Goal: Task Accomplishment & Management: Use online tool/utility

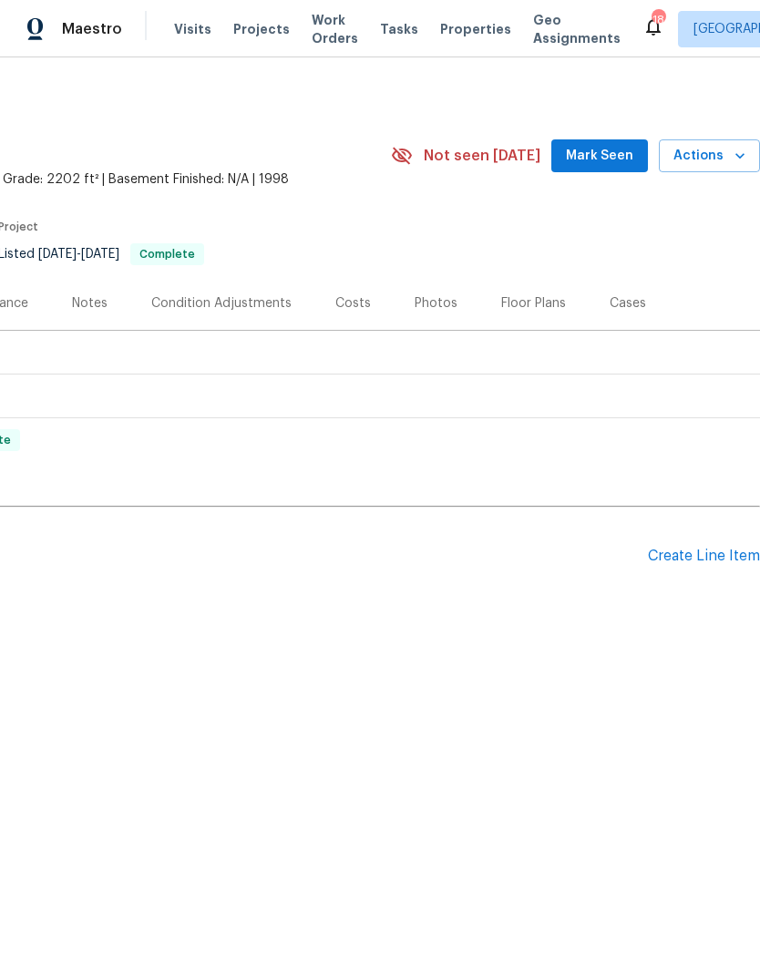
scroll to position [0, 270]
click at [685, 552] on div "Create Line Item" at bounding box center [704, 555] width 112 height 17
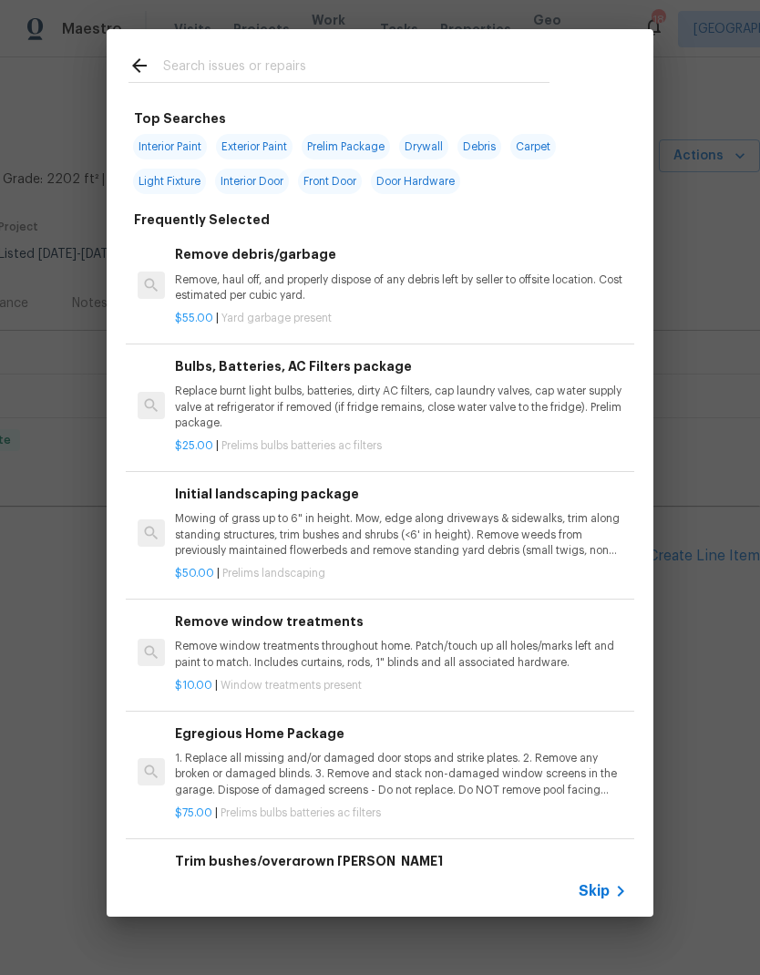
click at [220, 51] on div at bounding box center [339, 65] width 465 height 72
click at [216, 48] on div at bounding box center [339, 65] width 465 height 72
click at [227, 66] on input "text" at bounding box center [356, 68] width 386 height 27
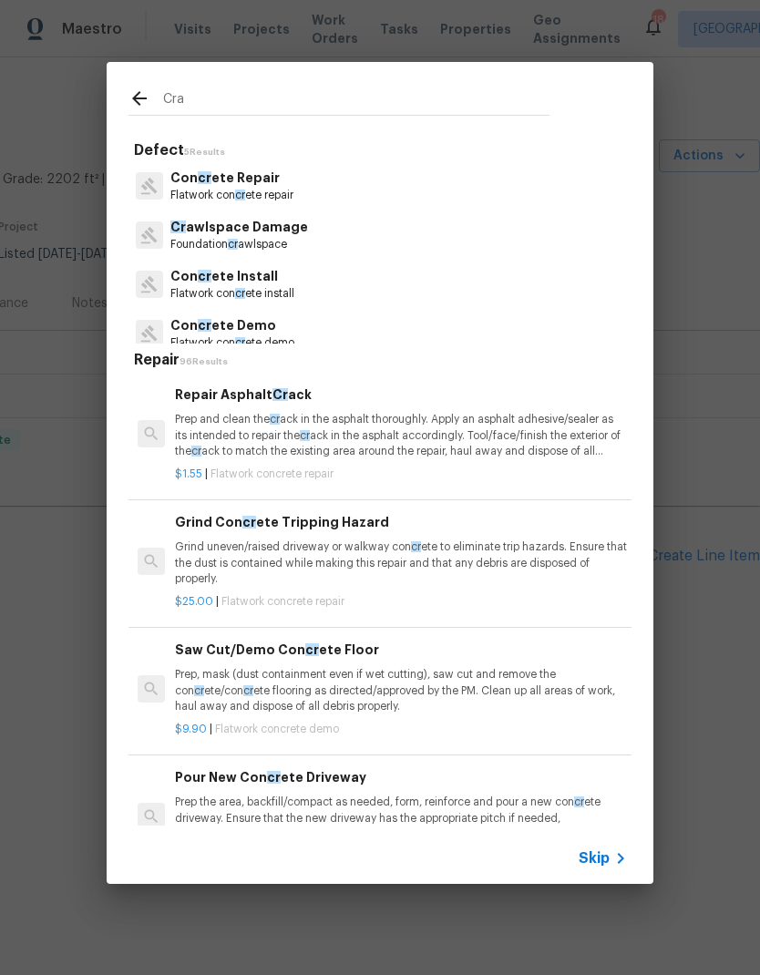
type input "Craw"
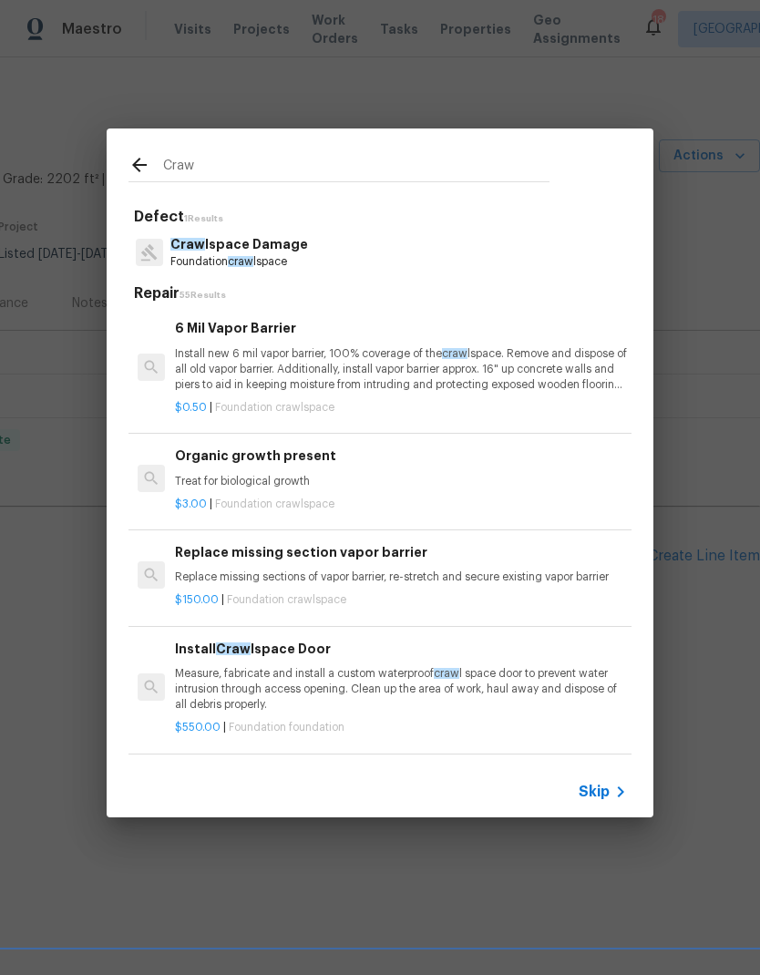
click at [205, 251] on p "Craw lspace Damage" at bounding box center [239, 244] width 138 height 19
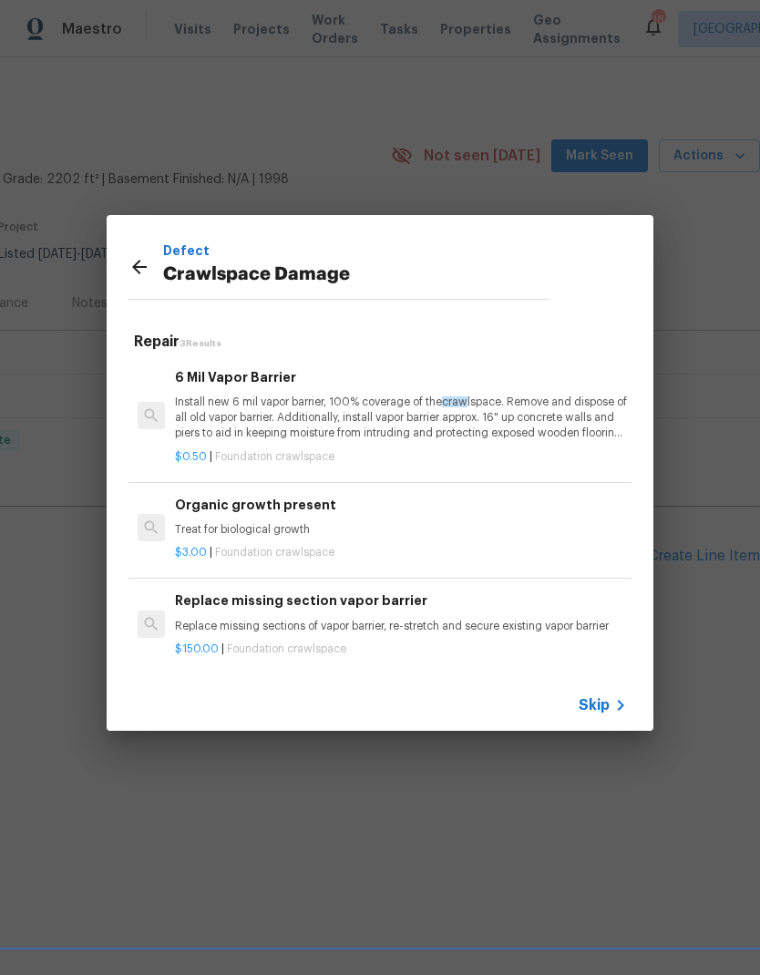
click at [211, 510] on h6 "Organic growth present" at bounding box center [401, 505] width 452 height 20
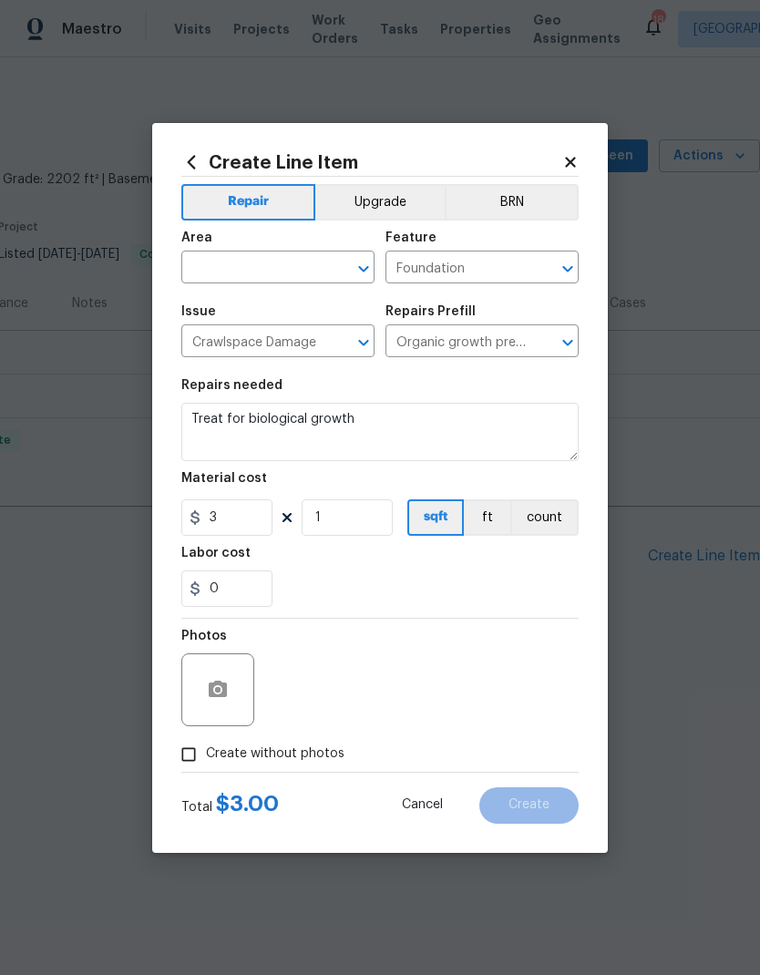
click at [242, 264] on input "text" at bounding box center [252, 269] width 142 height 28
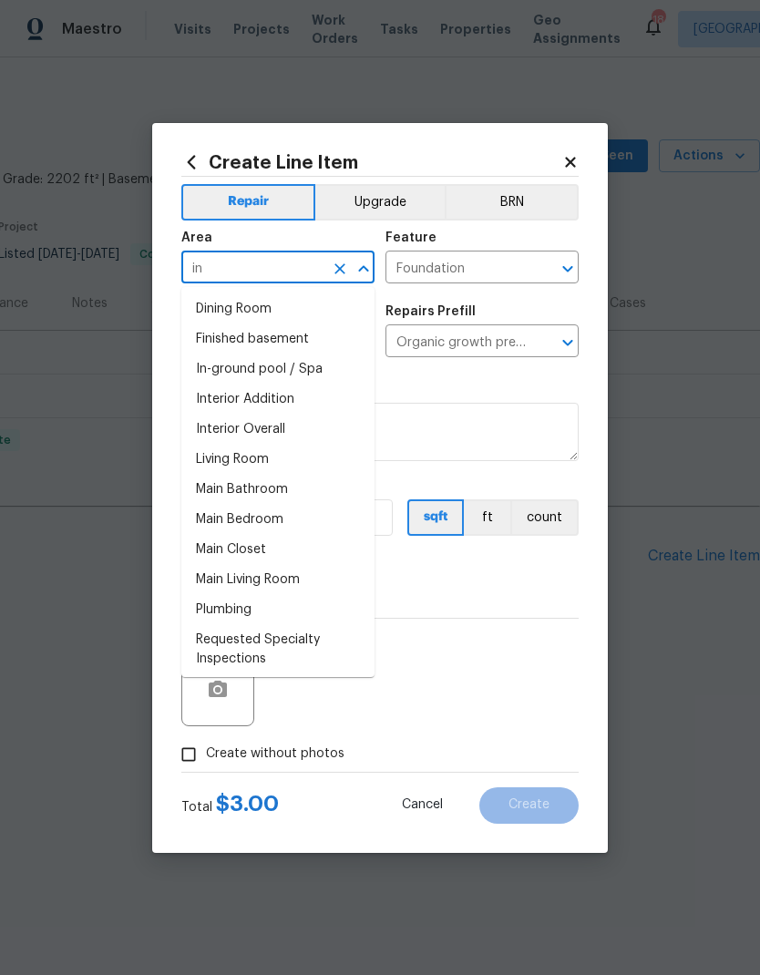
type input "i"
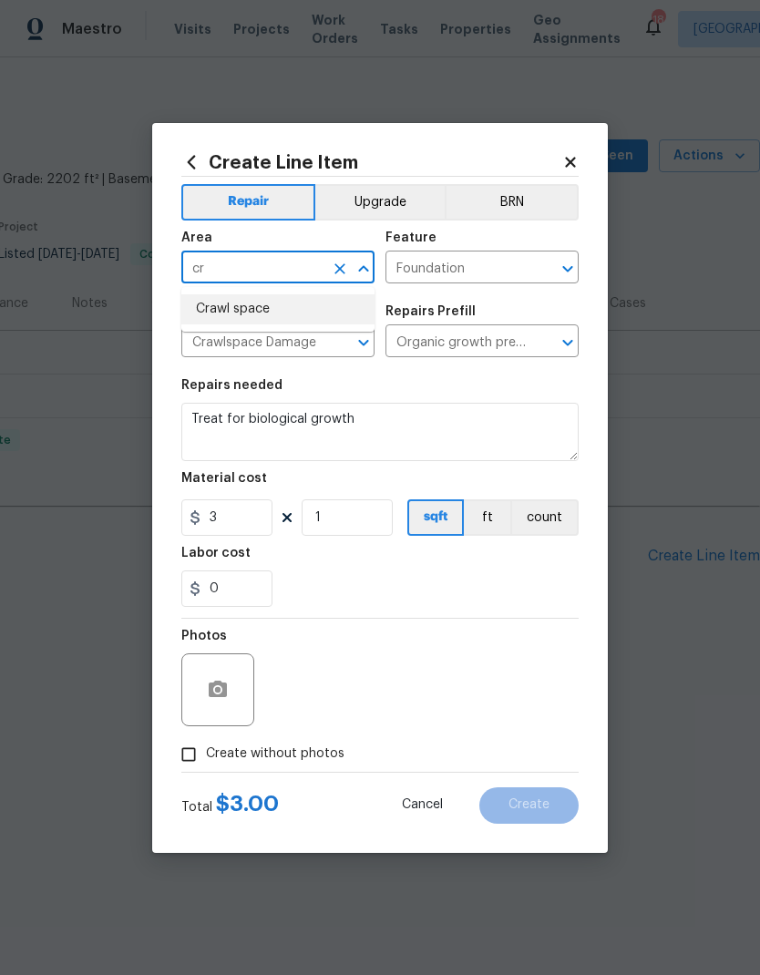
click at [219, 313] on li "Crawl space" at bounding box center [277, 309] width 193 height 30
type input "Crawl space"
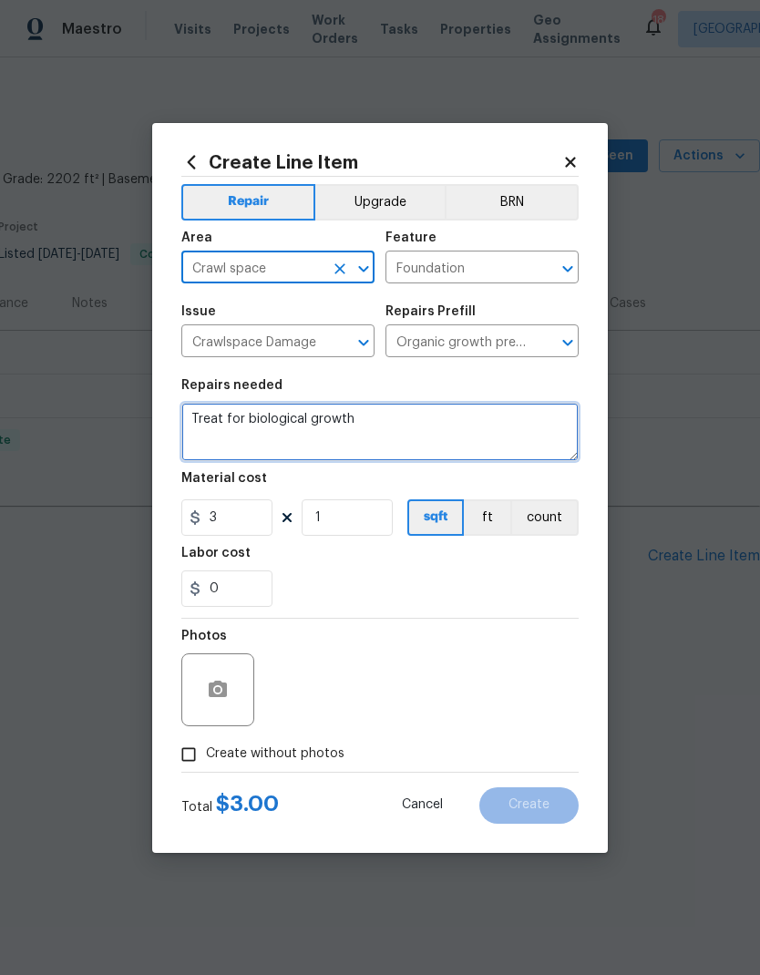
click at [352, 413] on textarea "Treat for biological growth" at bounding box center [379, 432] width 397 height 58
click at [387, 430] on textarea "Treat for biological growth" at bounding box center [379, 432] width 397 height 58
type textarea "Treat"
click at [208, 421] on textarea "Inpect the crawlspace for organic growth or other issues." at bounding box center [379, 432] width 397 height 58
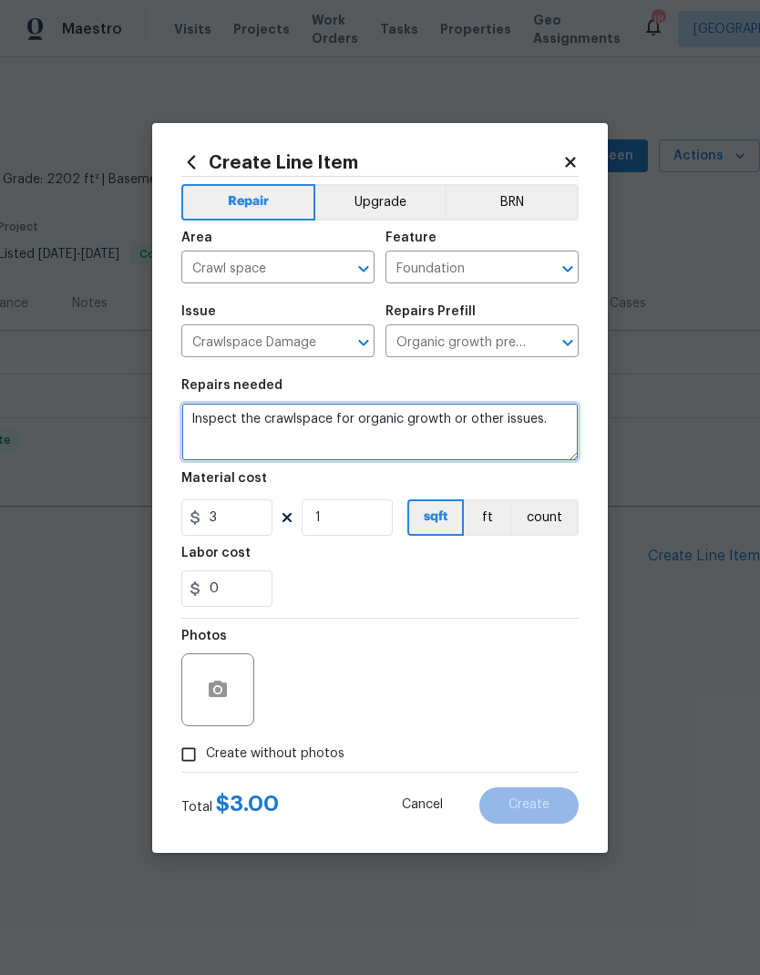
click at [465, 418] on textarea "Inspect the crawlspace for organic growth or other issues." at bounding box center [379, 432] width 397 height 58
type textarea "Inspect the crawlspace for organic growth. Provide an estimate if repair are ne…"
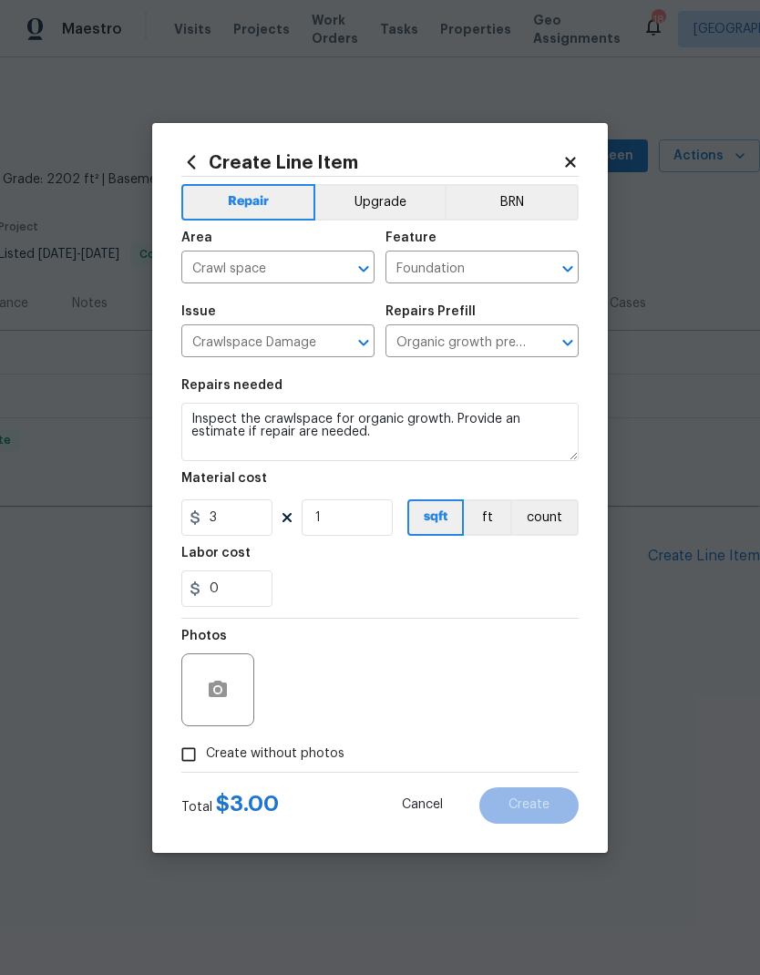
click at [344, 596] on div "0" at bounding box center [379, 588] width 397 height 36
click at [287, 761] on span "Create without photos" at bounding box center [275, 753] width 138 height 19
click at [206, 761] on input "Create without photos" at bounding box center [188, 754] width 35 height 35
checkbox input "true"
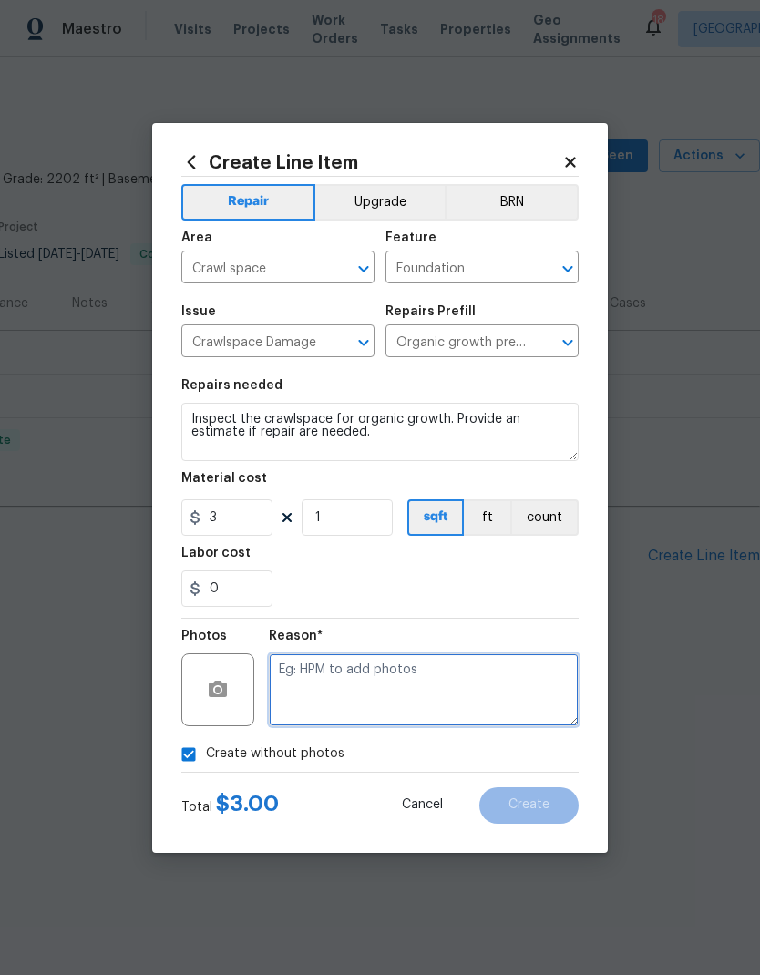
click at [333, 682] on textarea at bounding box center [424, 689] width 310 height 73
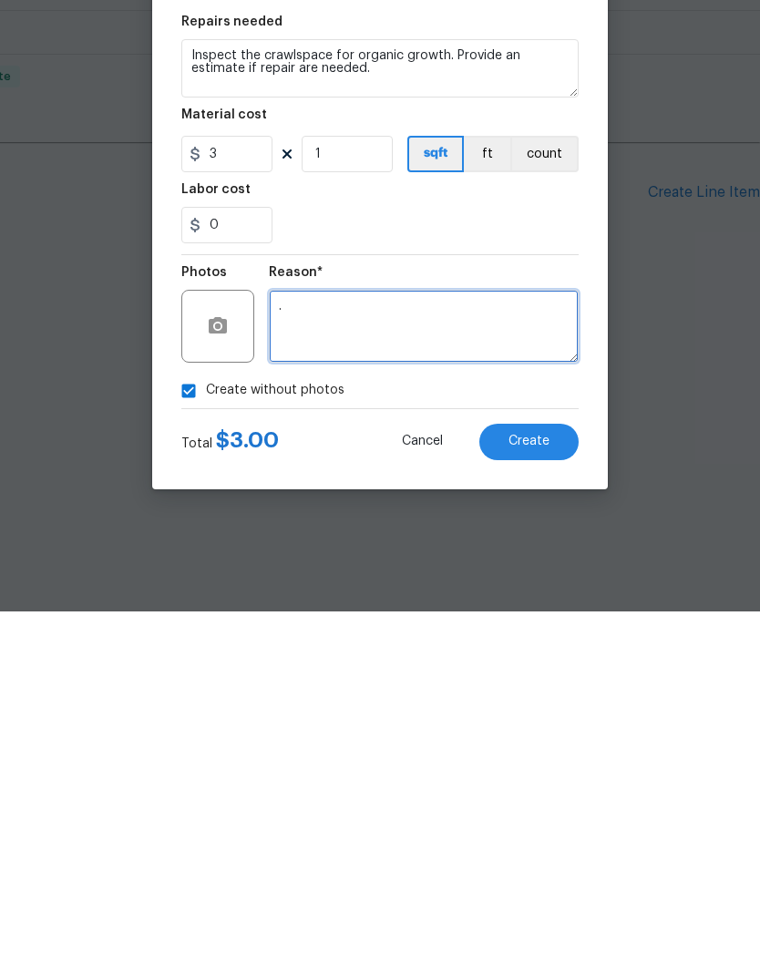
type textarea "."
click at [520, 798] on span "Create" at bounding box center [528, 805] width 41 height 14
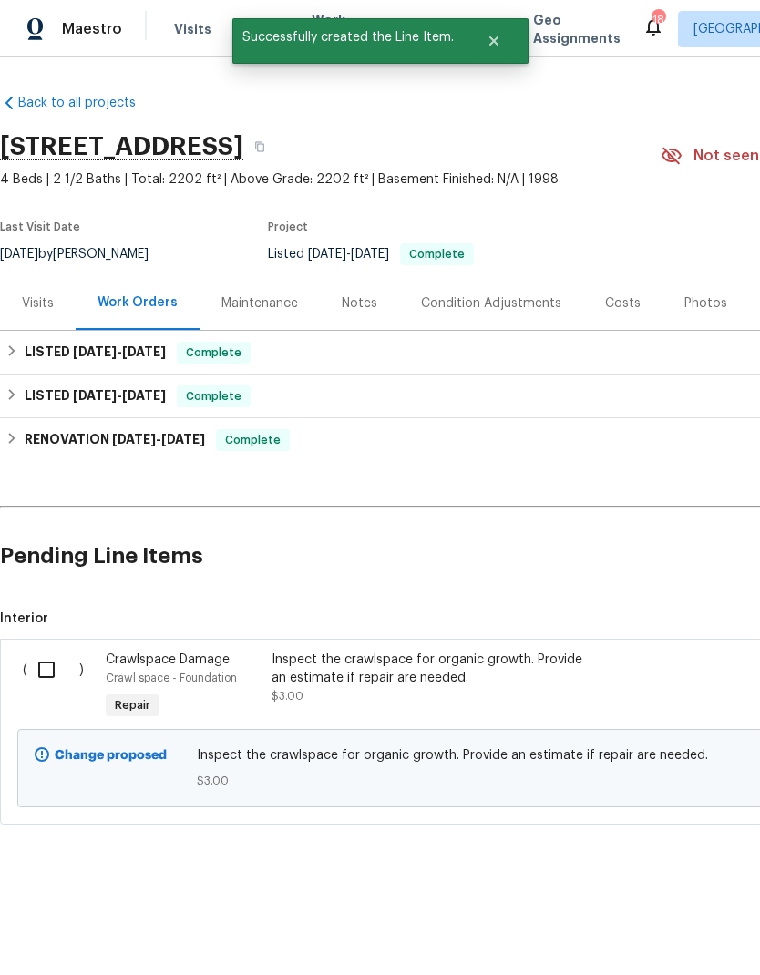
scroll to position [0, 0]
click at [40, 670] on input "checkbox" at bounding box center [53, 669] width 52 height 38
checkbox input "true"
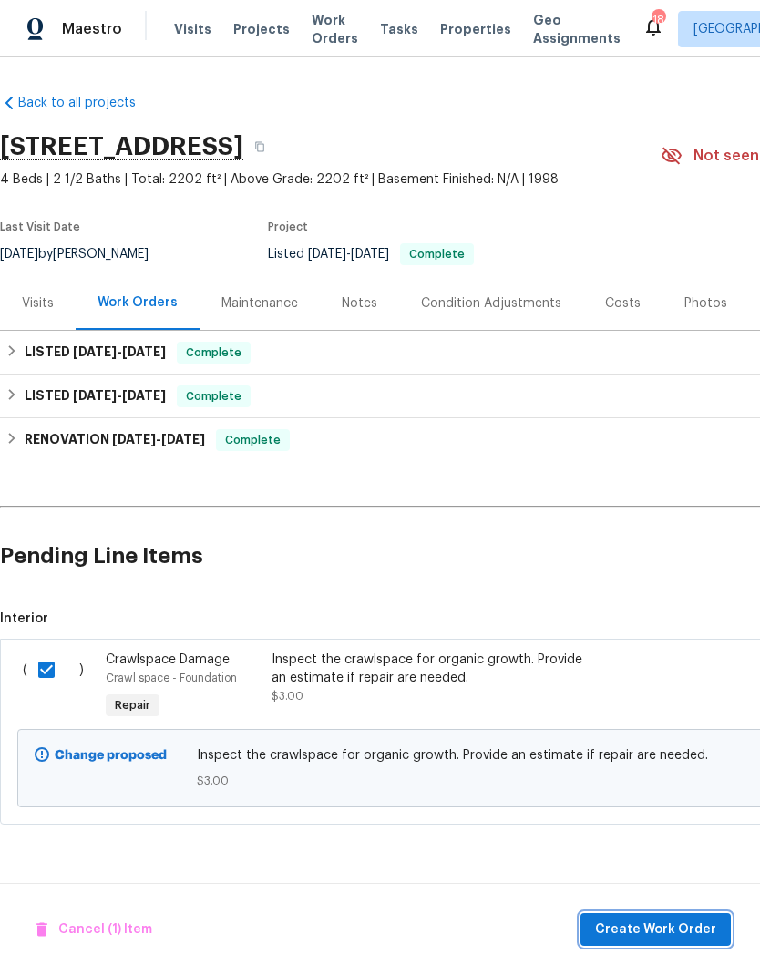
click at [653, 926] on span "Create Work Order" at bounding box center [655, 929] width 121 height 23
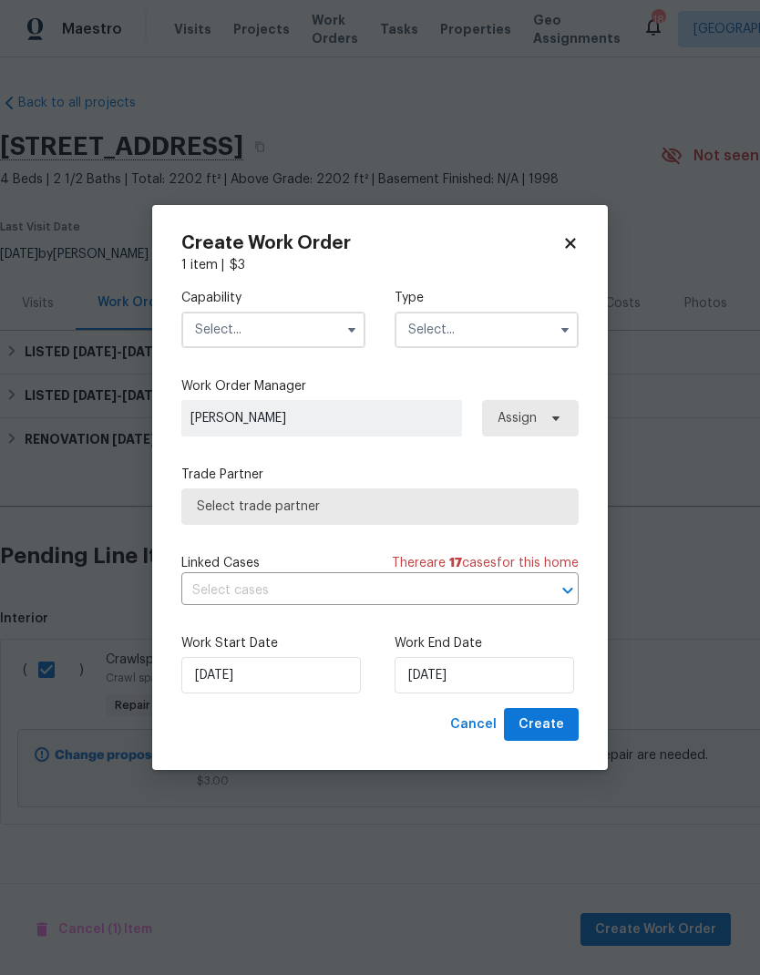
click at [240, 325] on input "text" at bounding box center [273, 329] width 184 height 36
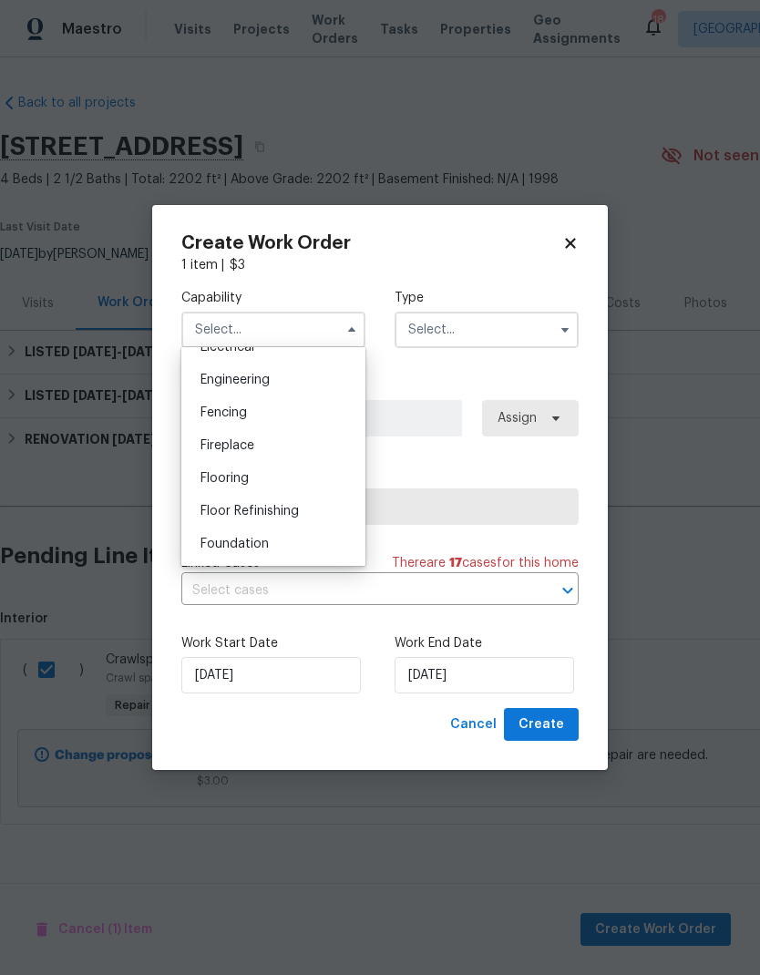
scroll to position [599, 0]
click at [209, 537] on span "Foundation" at bounding box center [234, 541] width 68 height 13
type input "Foundation"
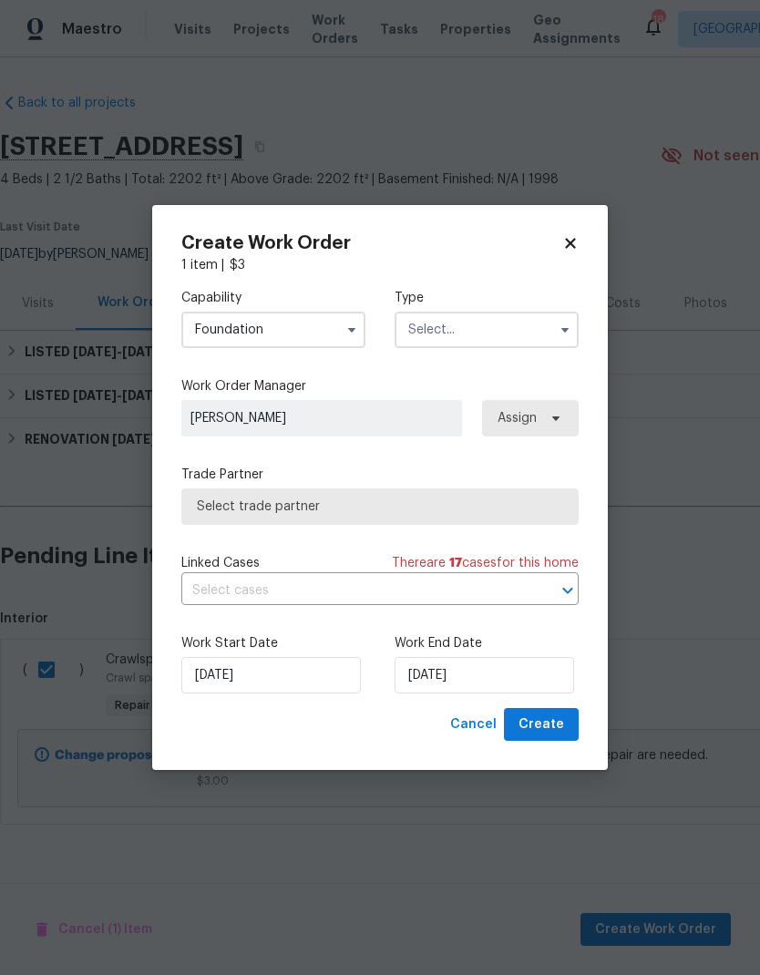
click at [437, 336] on input "text" at bounding box center [486, 329] width 184 height 36
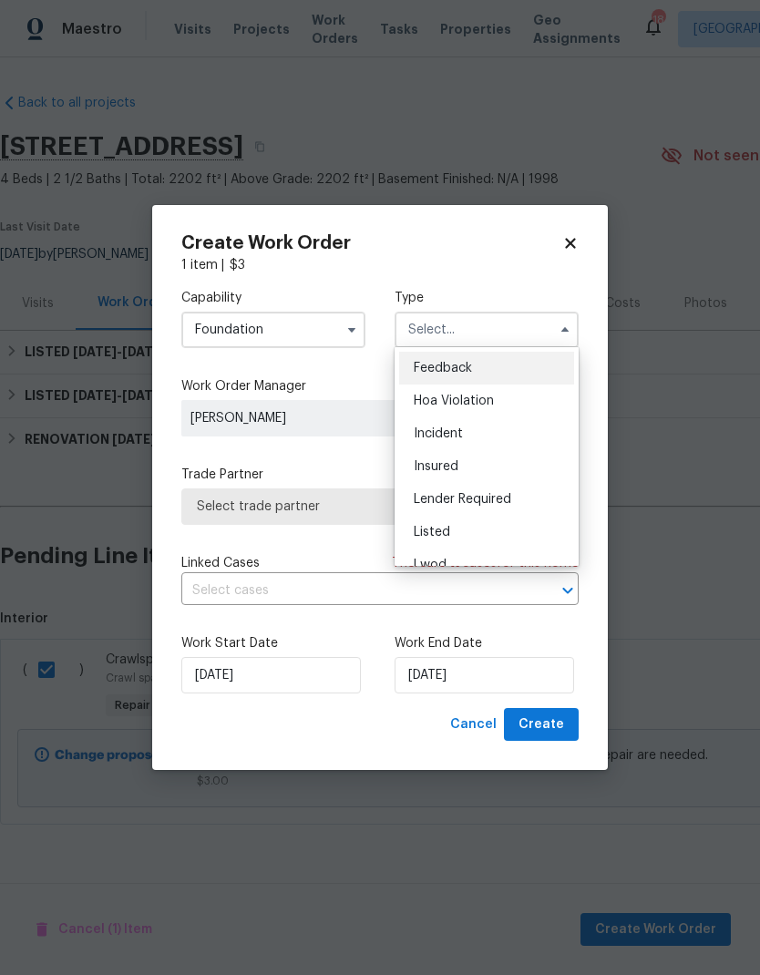
click at [423, 521] on div "Listed" at bounding box center [486, 532] width 175 height 33
type input "Listed"
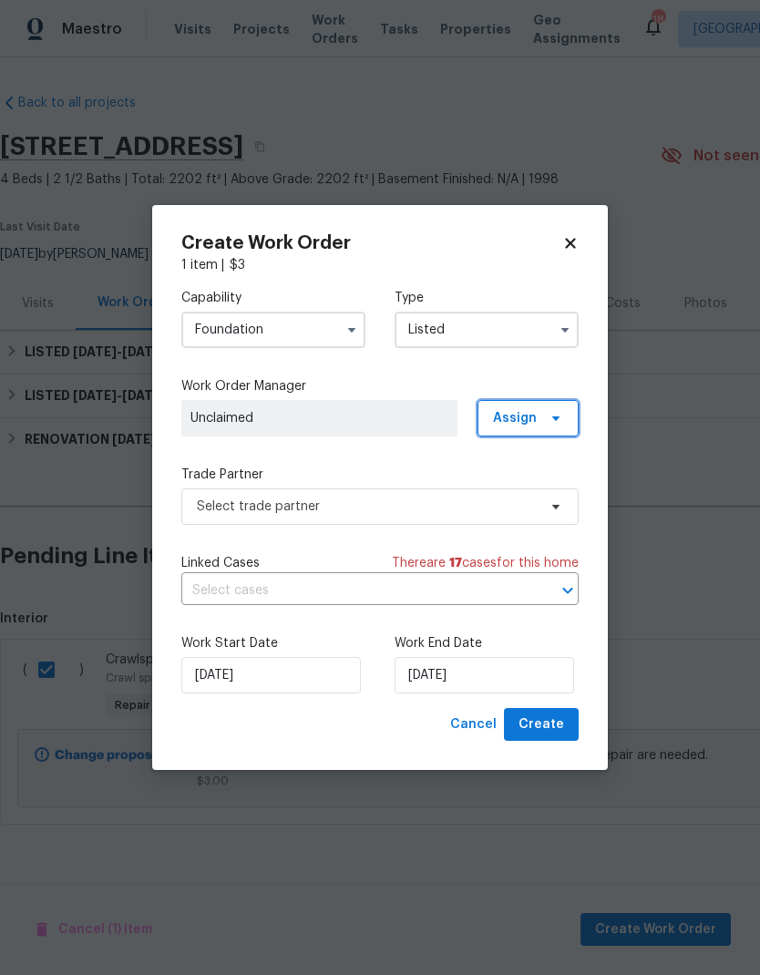
click at [529, 420] on span "Assign" at bounding box center [515, 418] width 44 height 18
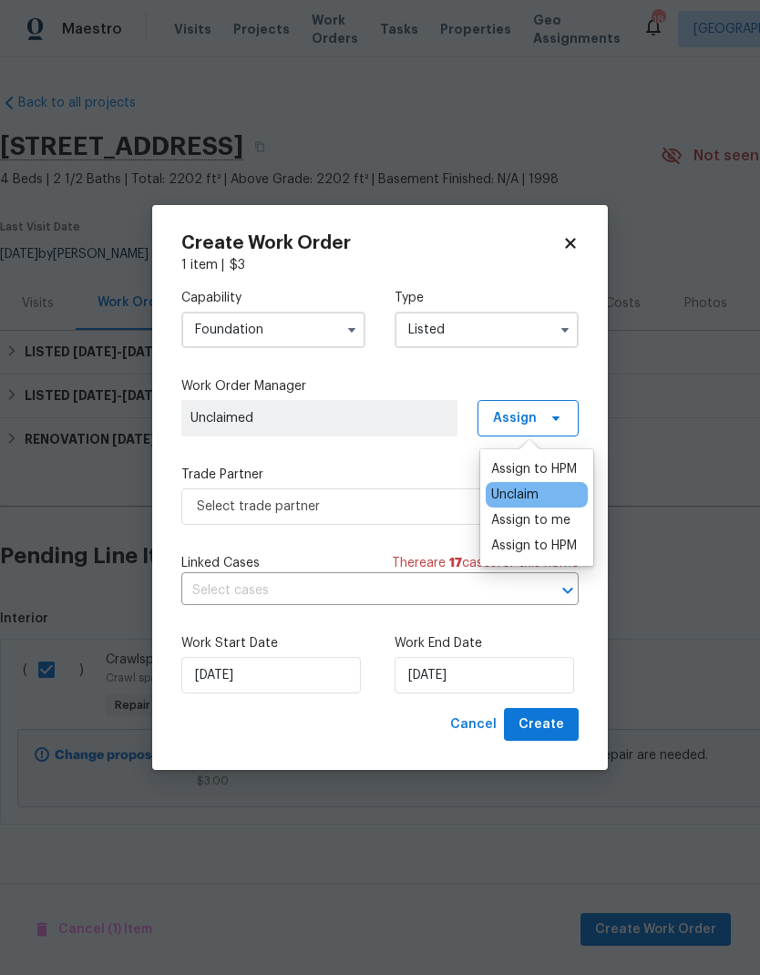
click at [543, 552] on div "Assign to HPM" at bounding box center [534, 545] width 86 height 18
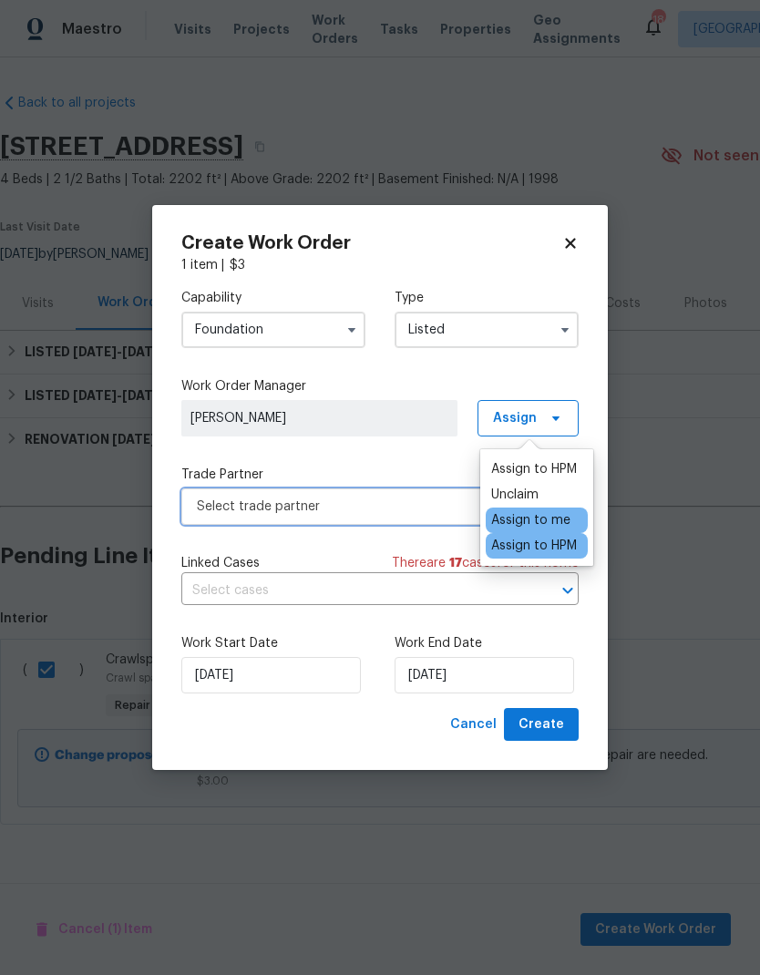
click at [230, 498] on span "Select trade partner" at bounding box center [367, 506] width 340 height 18
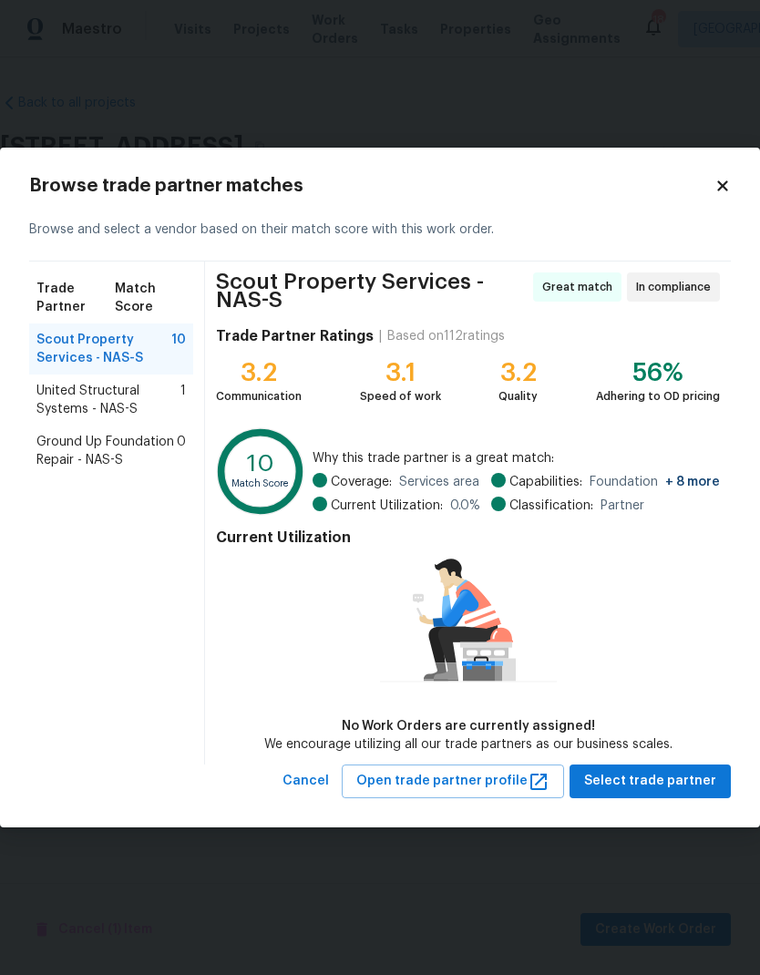
click at [68, 405] on span "United Structural Systems - NAS-S" at bounding box center [108, 400] width 144 height 36
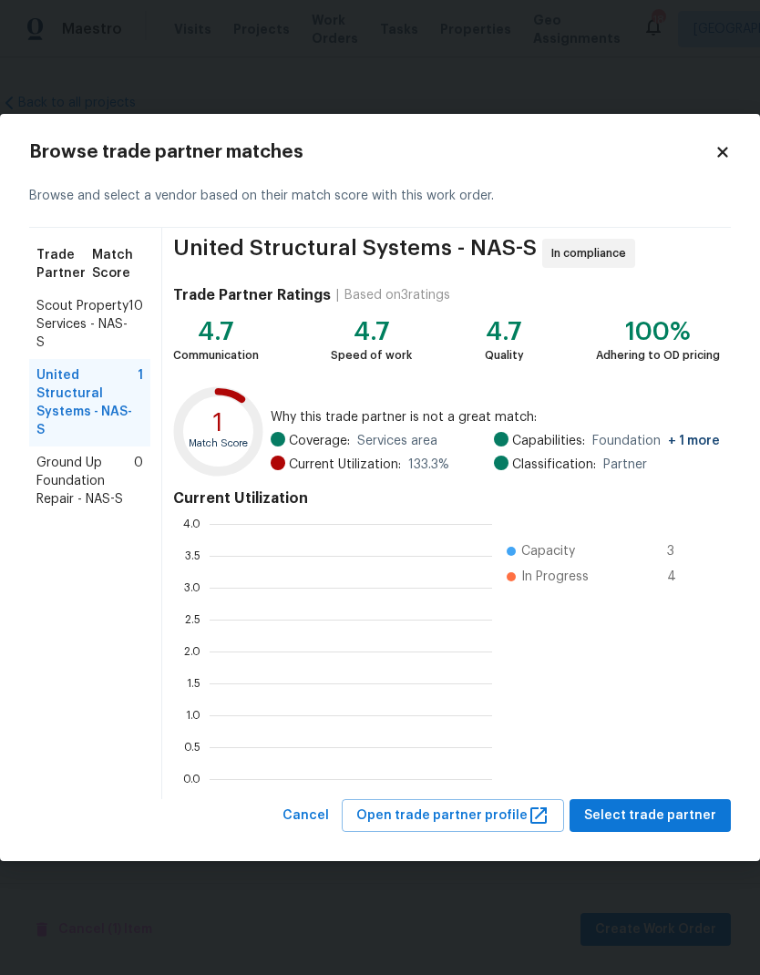
scroll to position [255, 282]
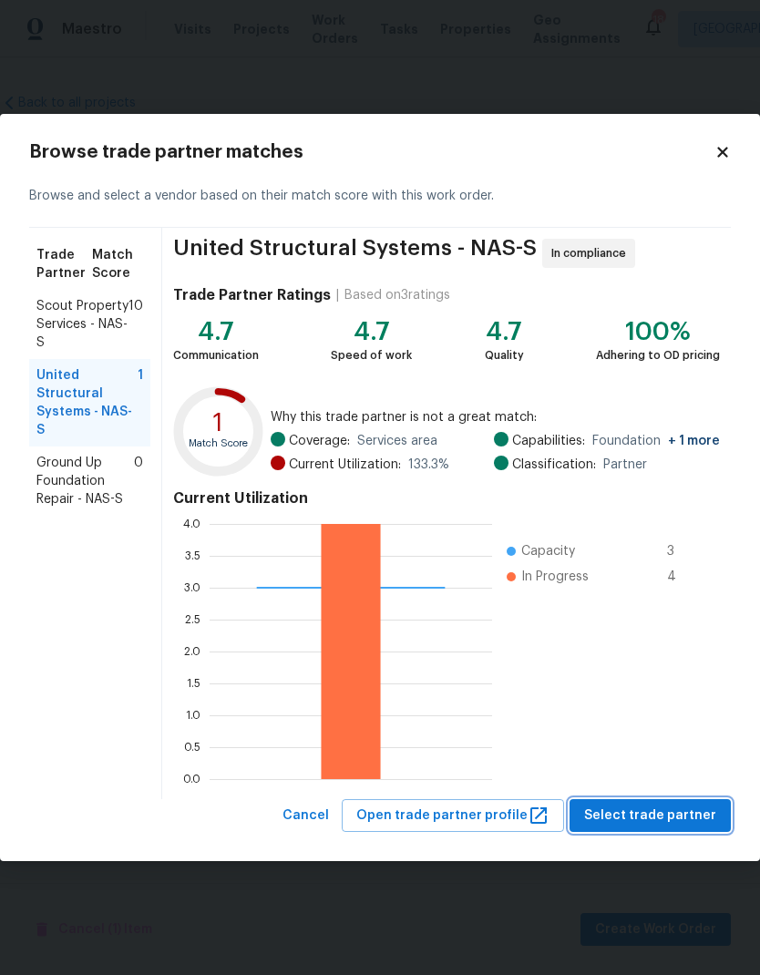
click at [679, 818] on span "Select trade partner" at bounding box center [650, 815] width 132 height 23
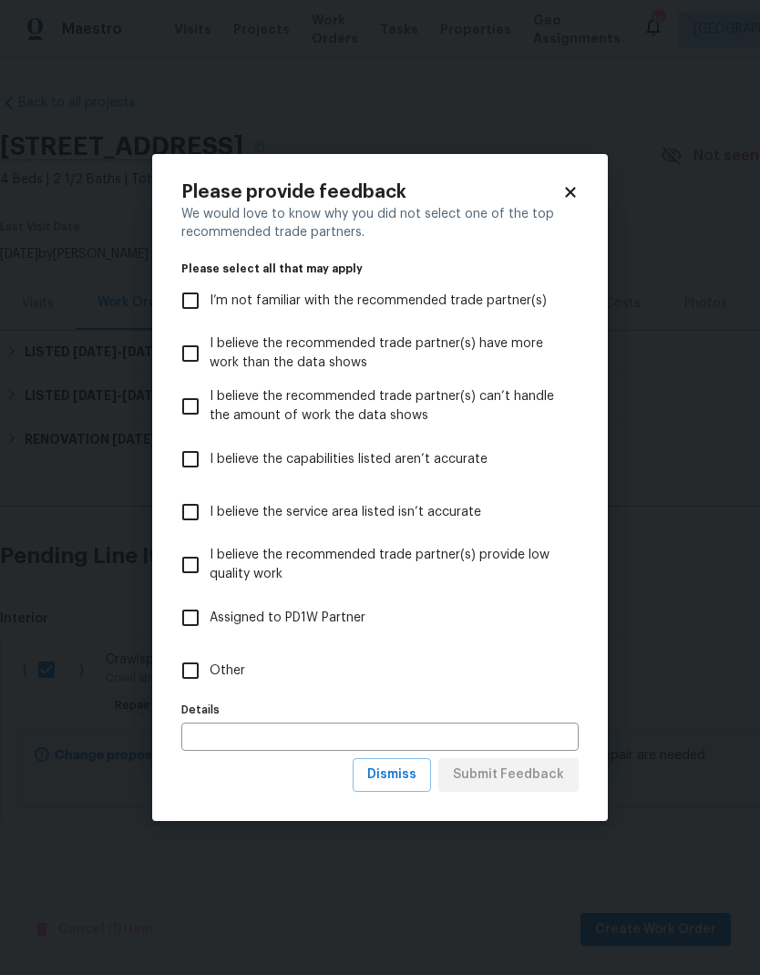
click at [191, 664] on input "Other" at bounding box center [190, 670] width 38 height 38
checkbox input "true"
click at [537, 789] on button "Submit Feedback" at bounding box center [508, 775] width 140 height 34
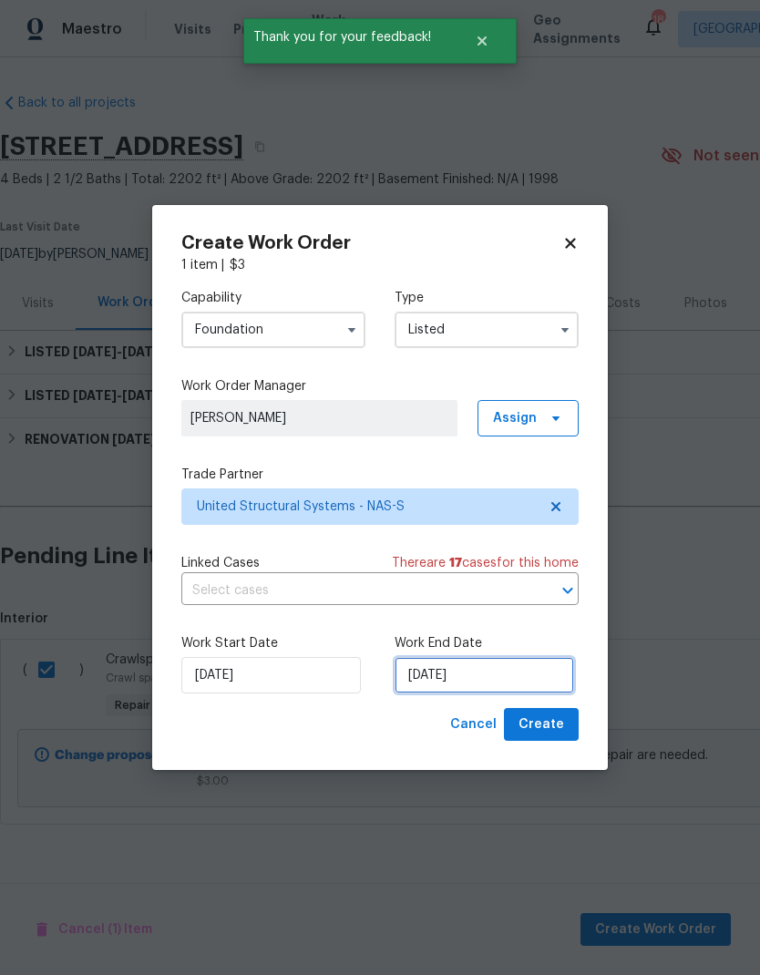
click at [536, 679] on input "[DATE]" at bounding box center [483, 675] width 179 height 36
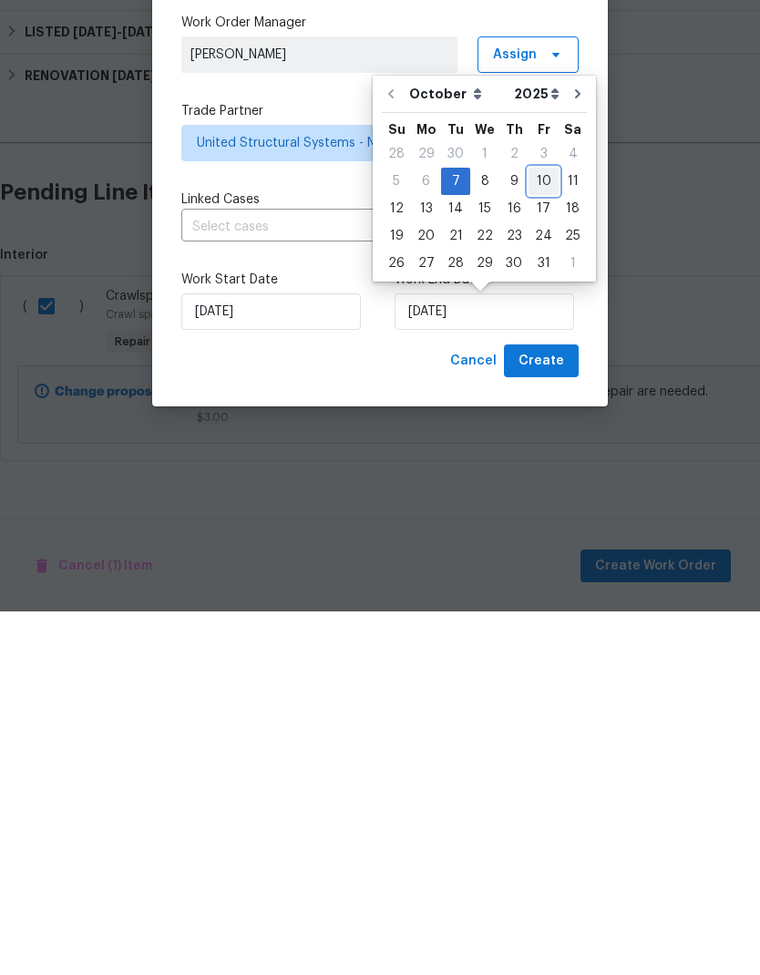
click at [531, 532] on div "10" at bounding box center [543, 545] width 30 height 26
type input "[DATE]"
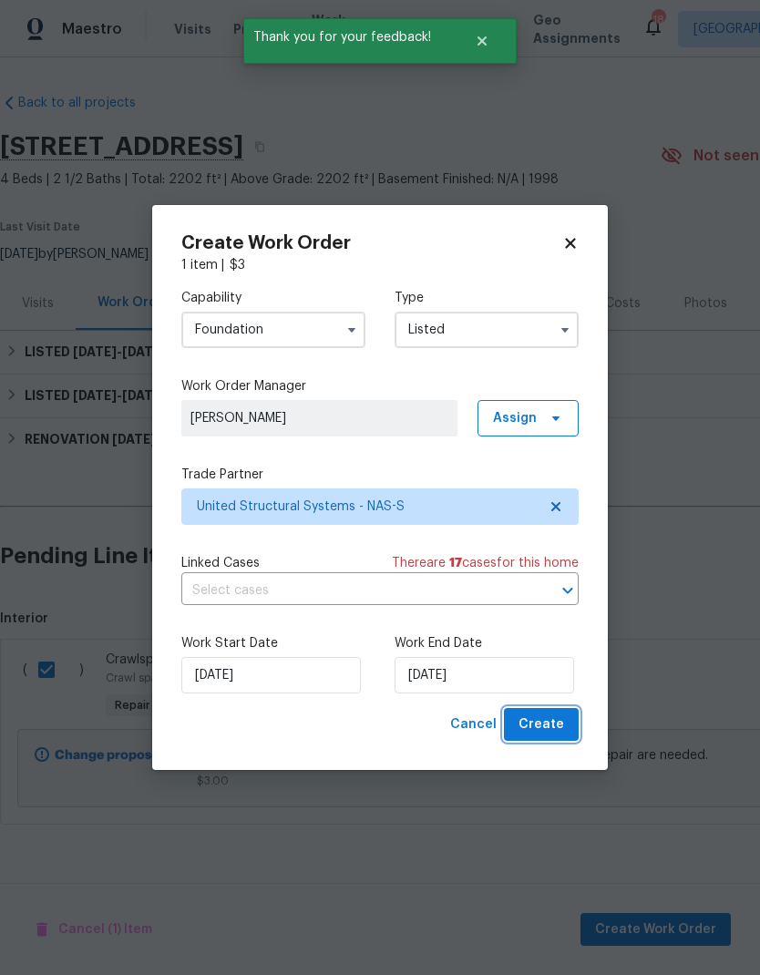
click at [548, 736] on span "Create" at bounding box center [541, 724] width 46 height 23
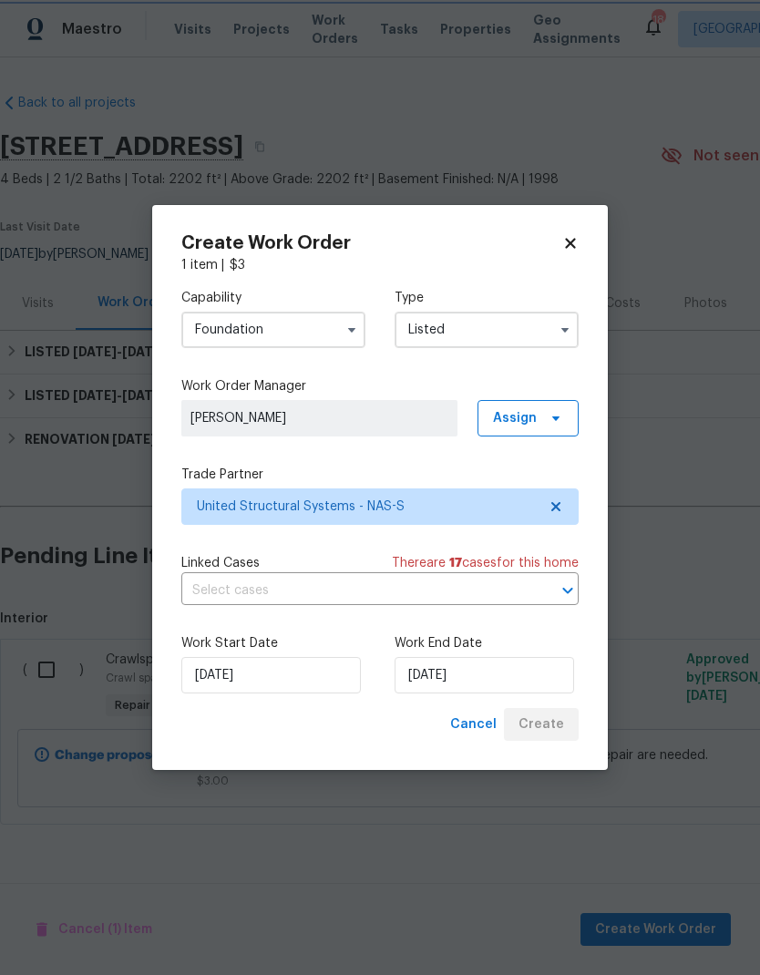
checkbox input "false"
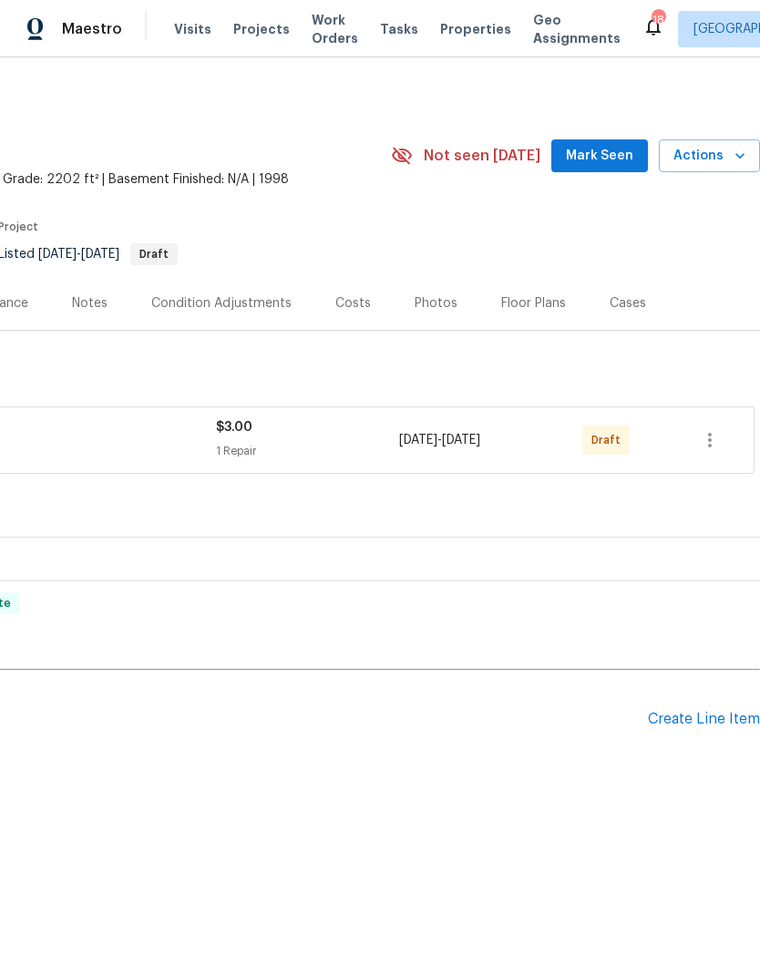
scroll to position [0, 270]
click at [707, 449] on icon "button" at bounding box center [710, 440] width 22 height 22
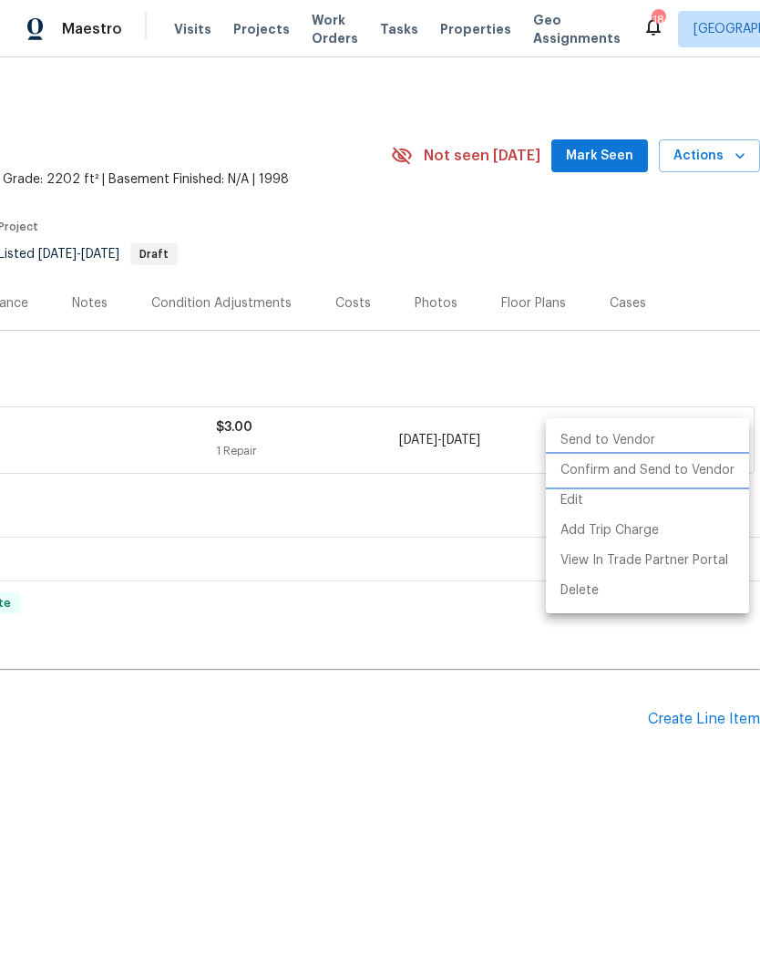
click at [681, 477] on li "Confirm and Send to Vendor" at bounding box center [647, 470] width 203 height 30
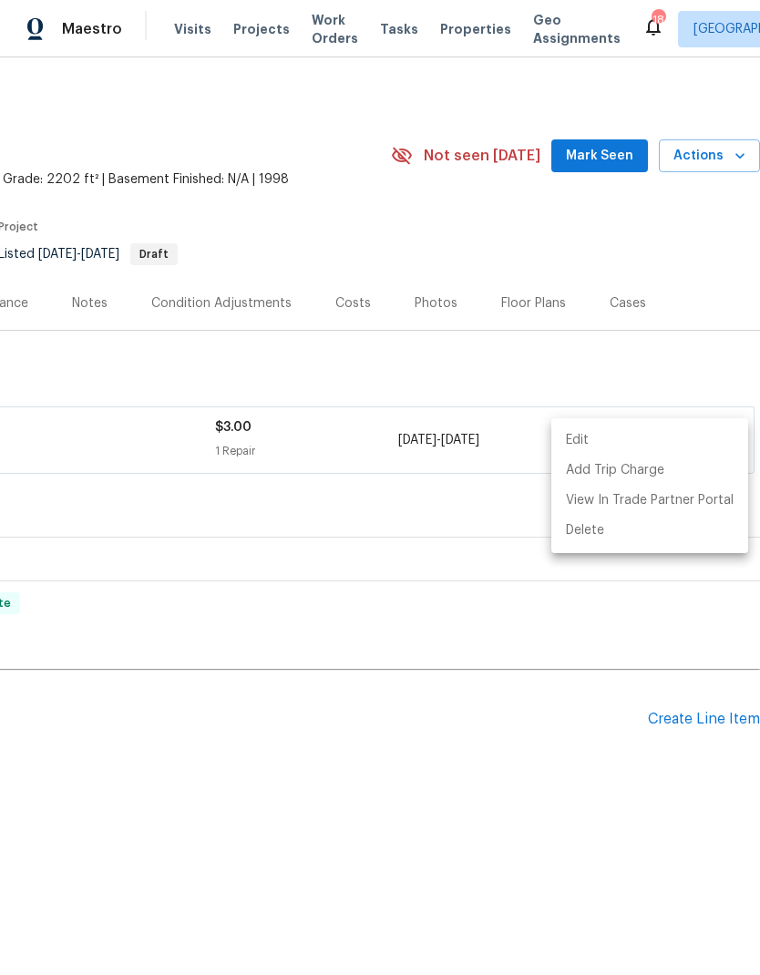
click at [148, 449] on div at bounding box center [380, 487] width 760 height 975
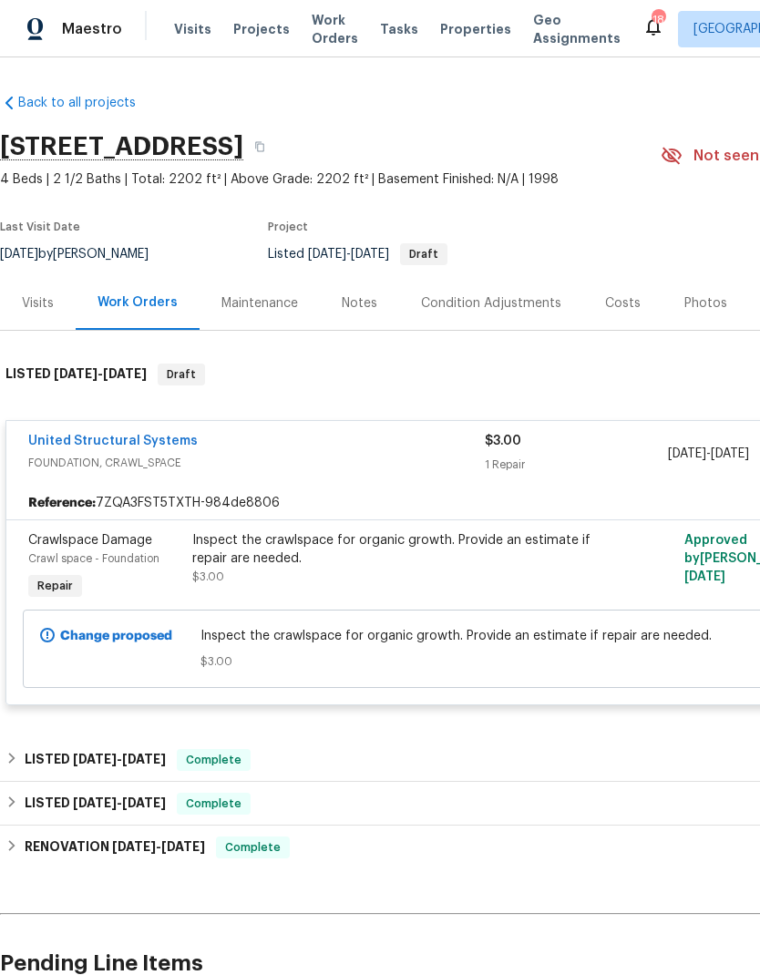
scroll to position [0, 0]
click at [97, 444] on link "United Structural Systems" at bounding box center [112, 440] width 169 height 13
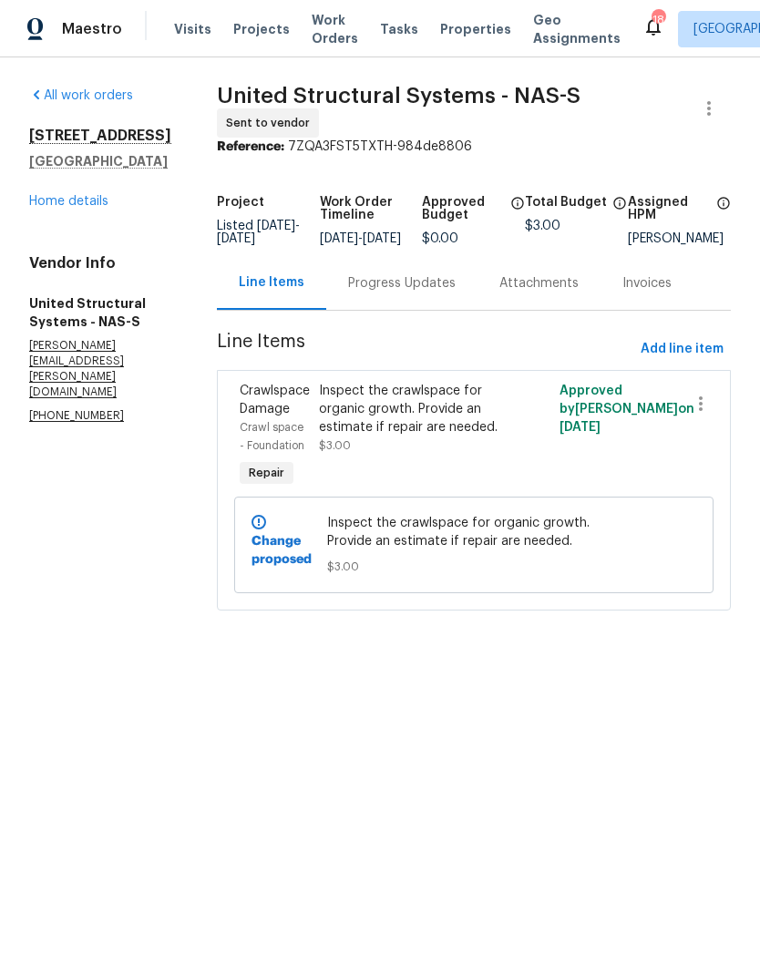
click at [383, 282] on div "Progress Updates" at bounding box center [401, 283] width 107 height 18
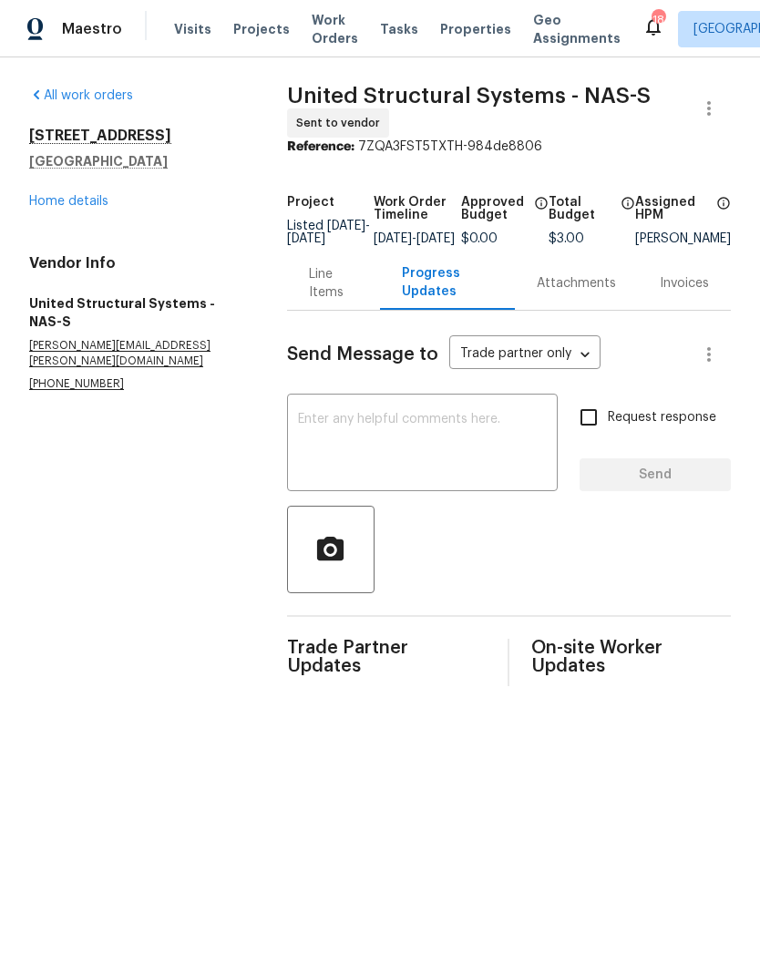
click at [332, 447] on textarea at bounding box center [422, 445] width 249 height 64
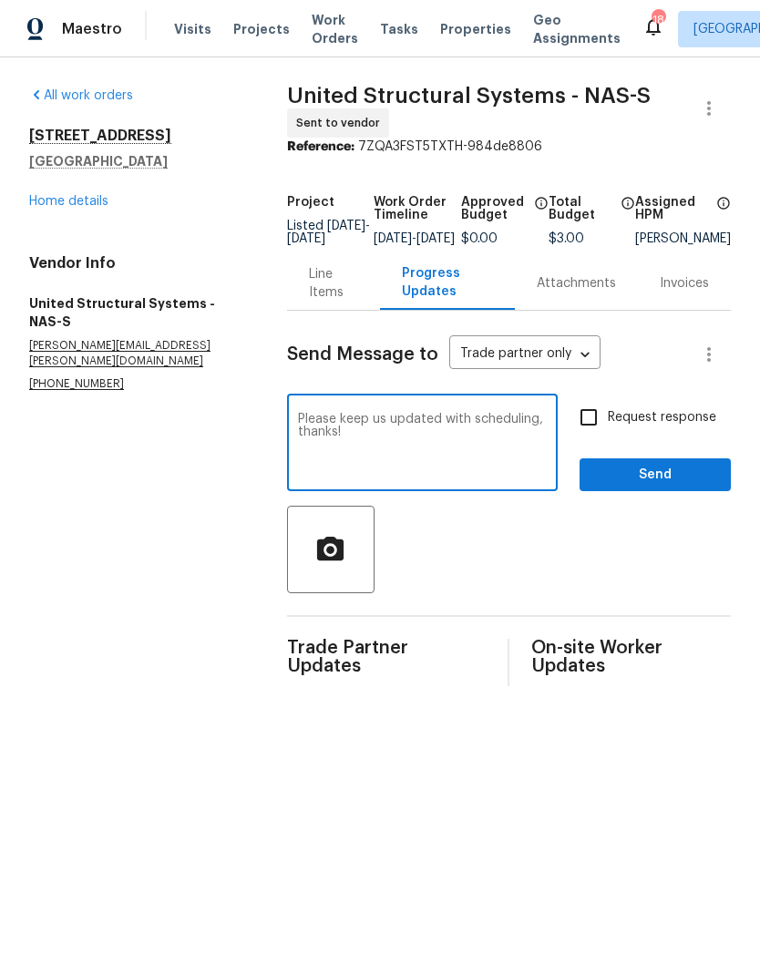
type textarea "Please keep us updated with scheduling, thanks!"
click at [587, 431] on input "Request response" at bounding box center [588, 417] width 38 height 38
checkbox input "true"
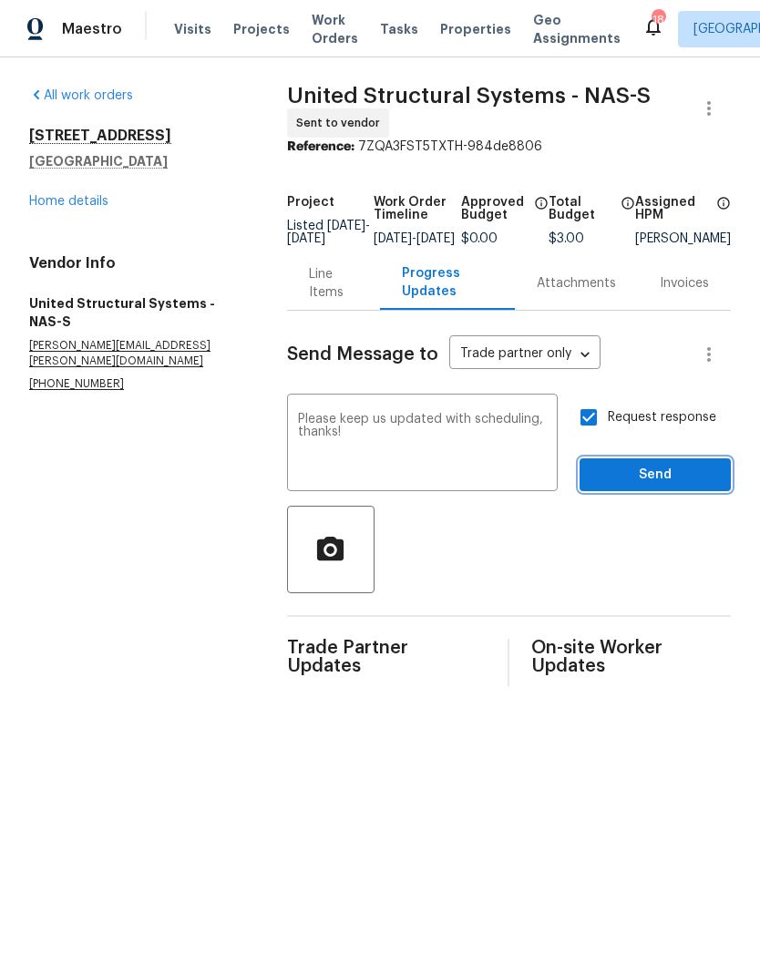
click at [618, 486] on span "Send" at bounding box center [655, 475] width 122 height 23
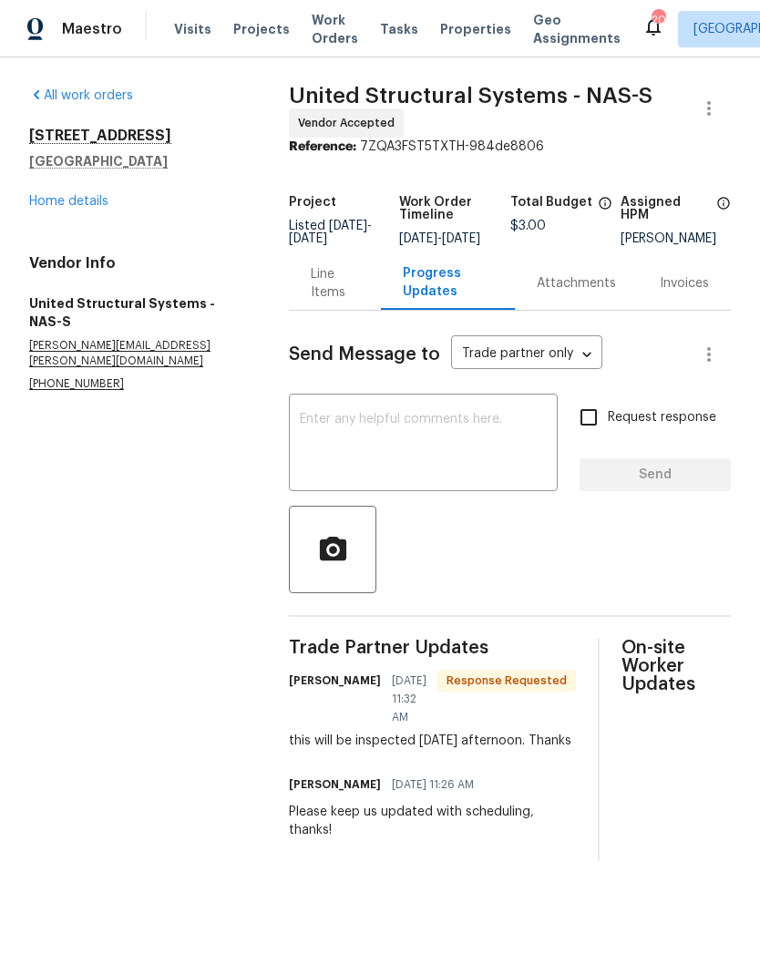
click at [327, 445] on textarea at bounding box center [423, 445] width 247 height 64
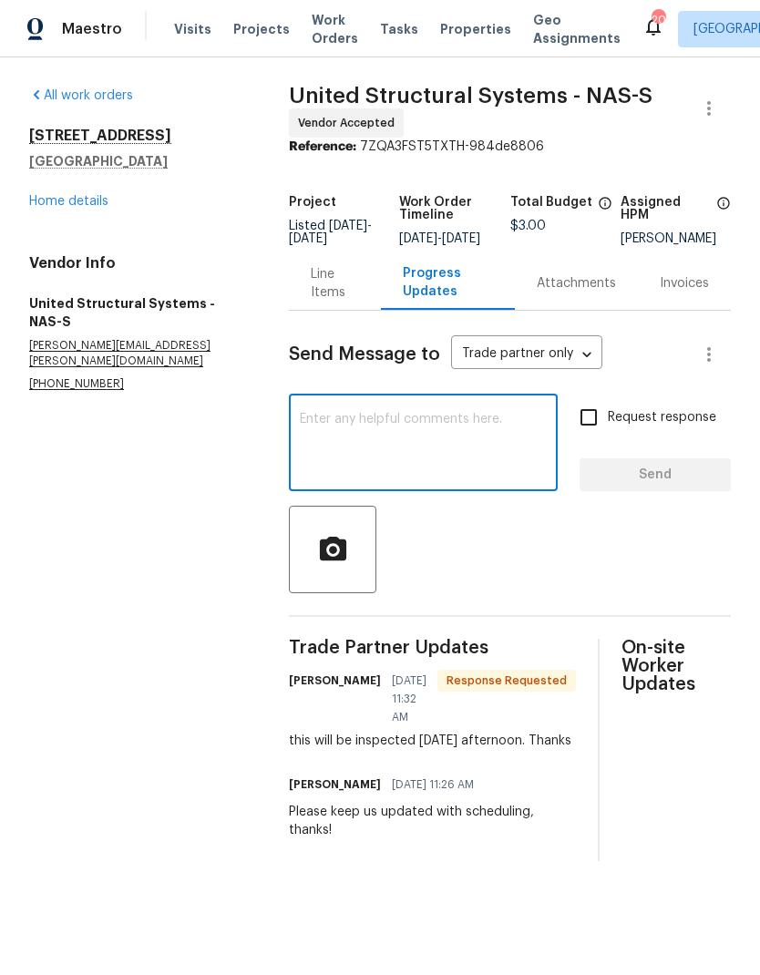
click at [170, 469] on section "All work orders 138 Waters Edge Ln Hendersonville, TN 37075 Home details Vendor…" at bounding box center [137, 474] width 216 height 774
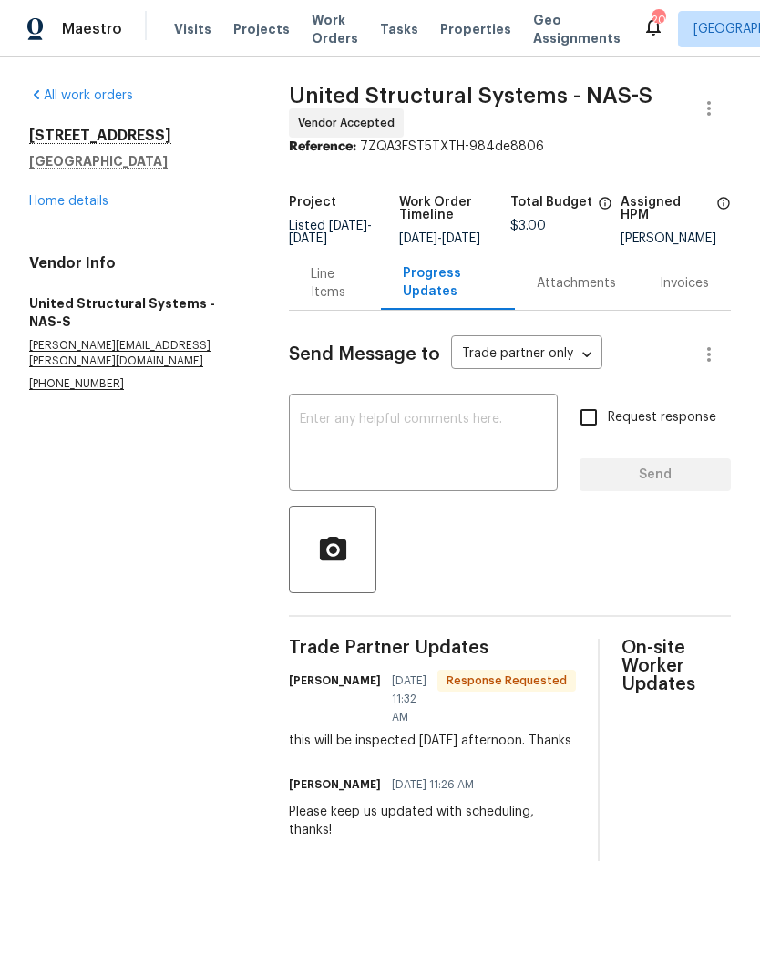
click at [67, 206] on link "Home details" at bounding box center [68, 201] width 79 height 13
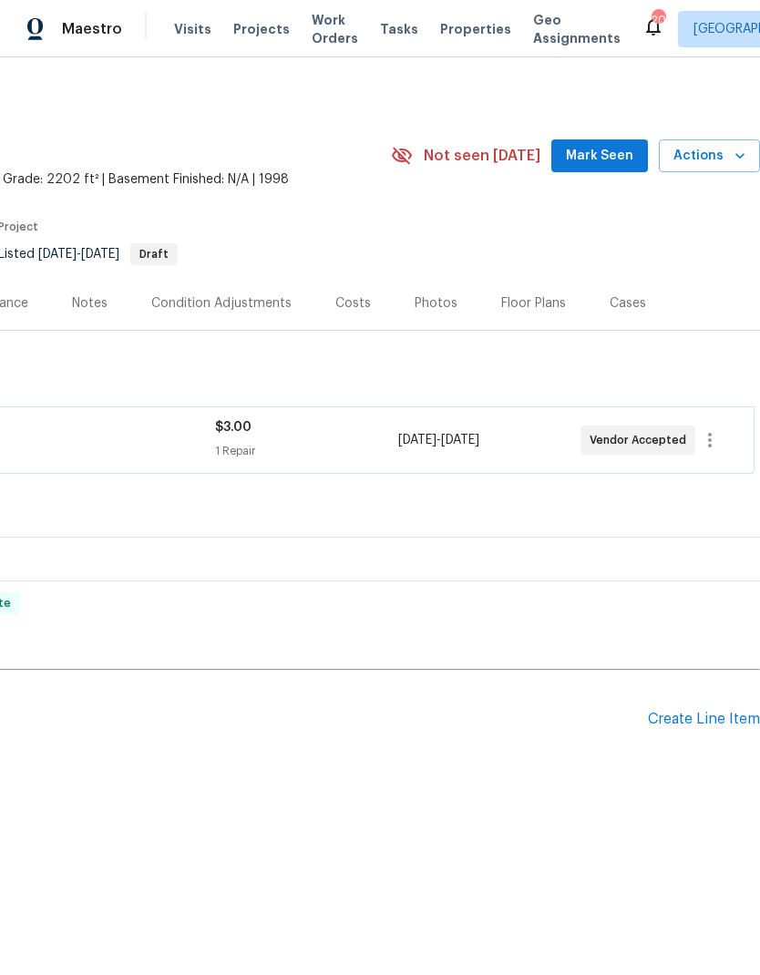
scroll to position [0, 270]
click at [673, 726] on div "Create Line Item" at bounding box center [704, 718] width 112 height 17
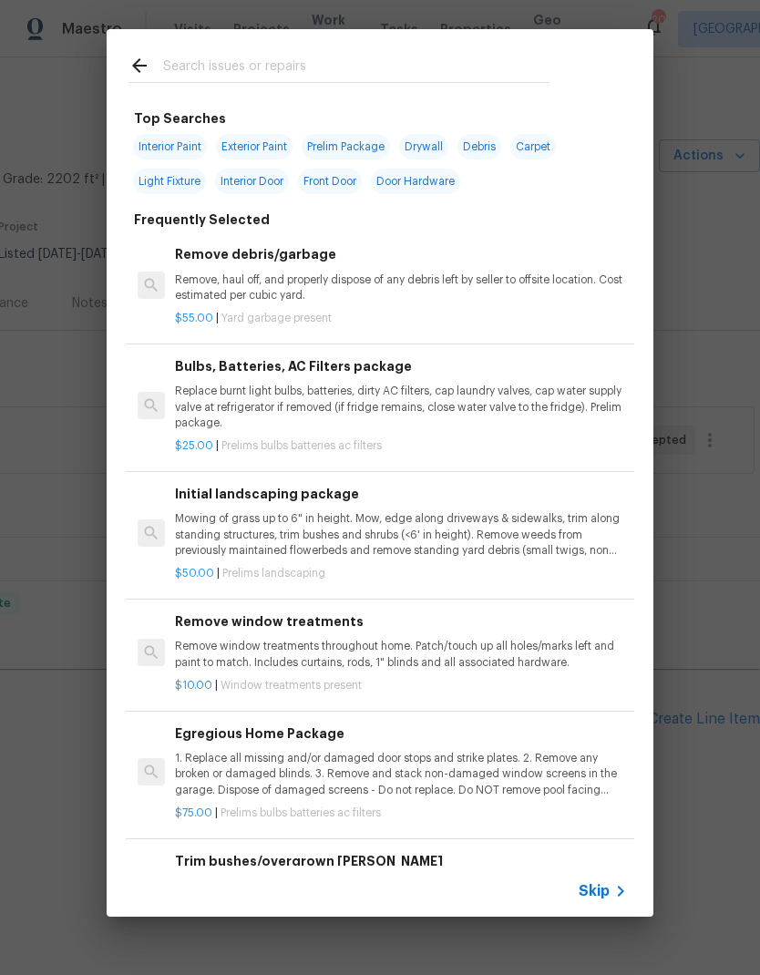
click at [222, 56] on input "text" at bounding box center [356, 68] width 386 height 27
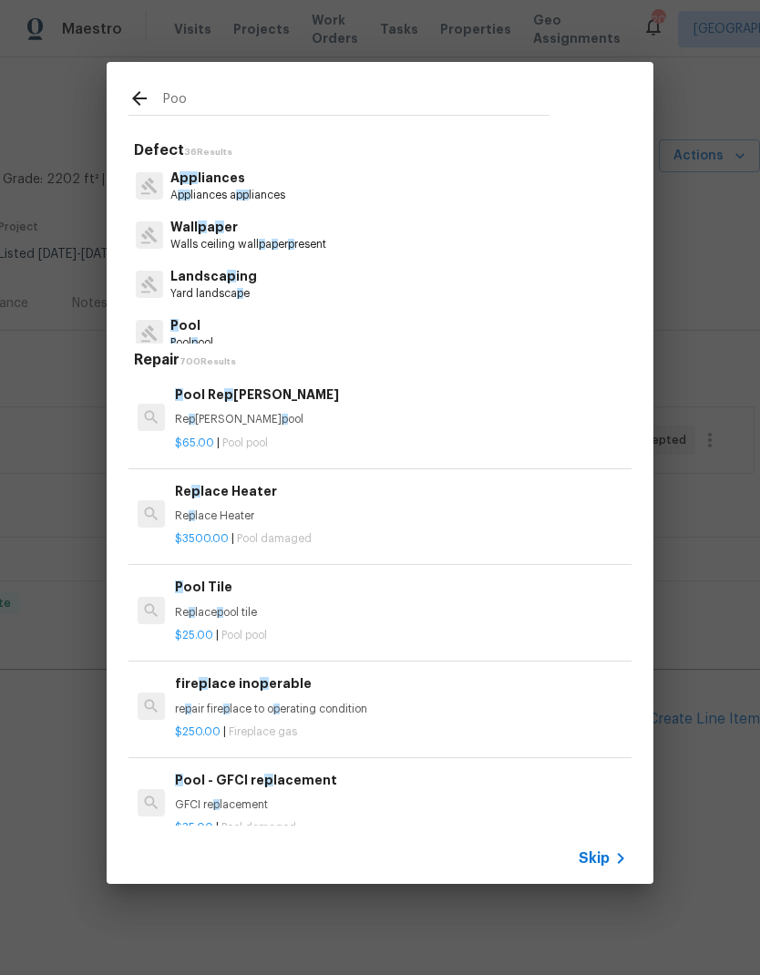
type input "Pool"
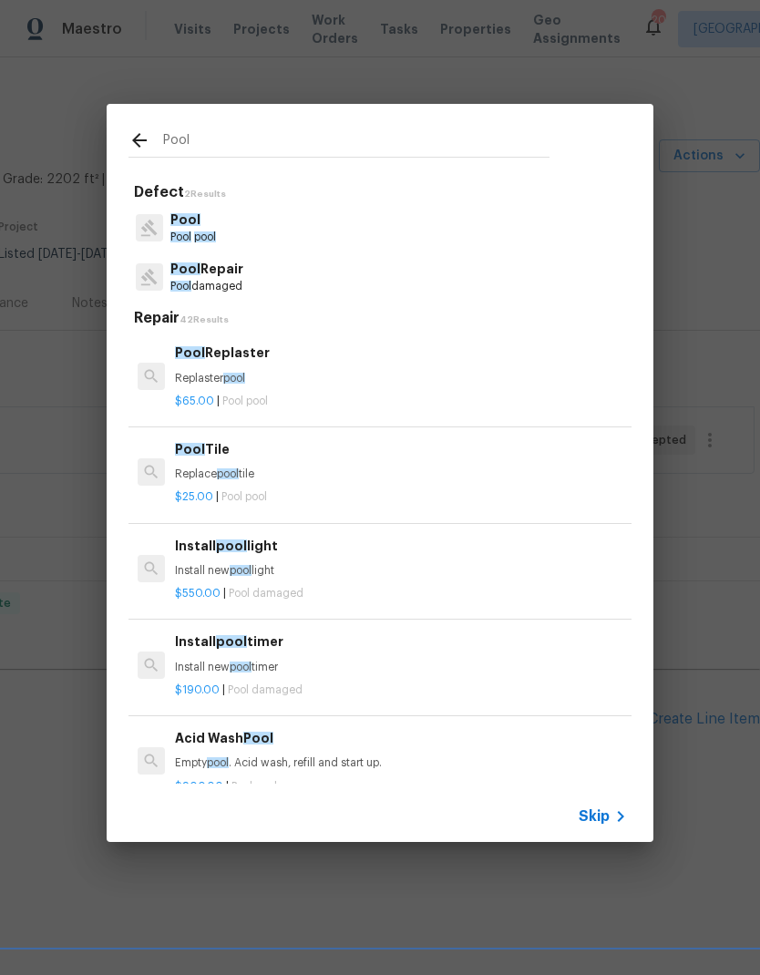
click at [182, 272] on span "Pool" at bounding box center [185, 268] width 30 height 13
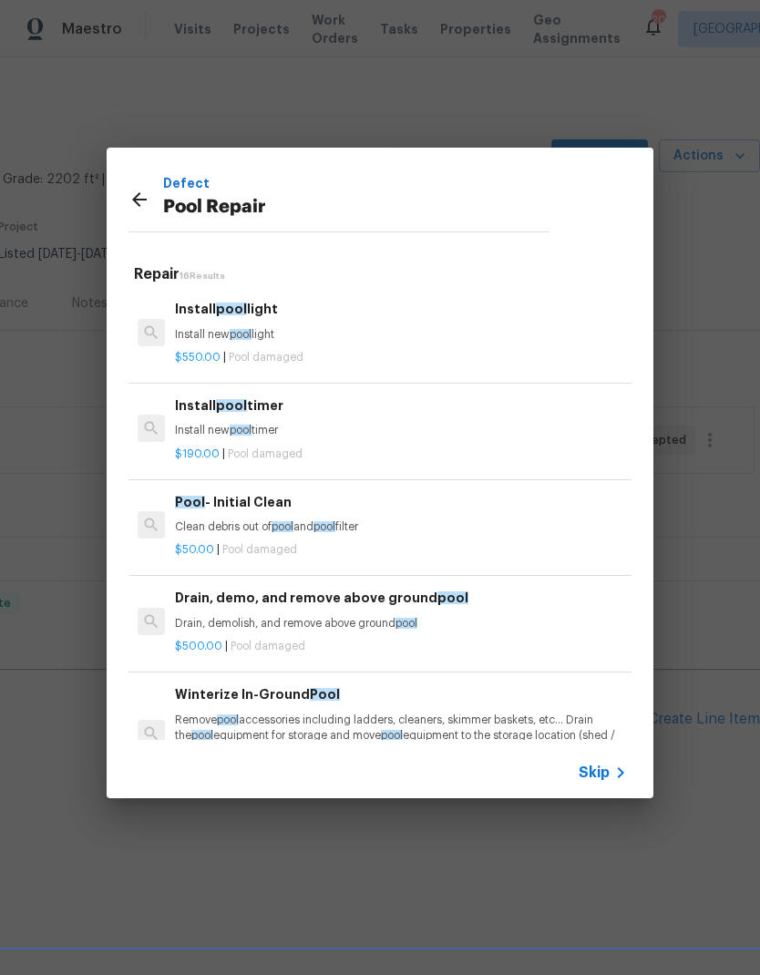
click at [218, 410] on span "pool" at bounding box center [231, 405] width 31 height 13
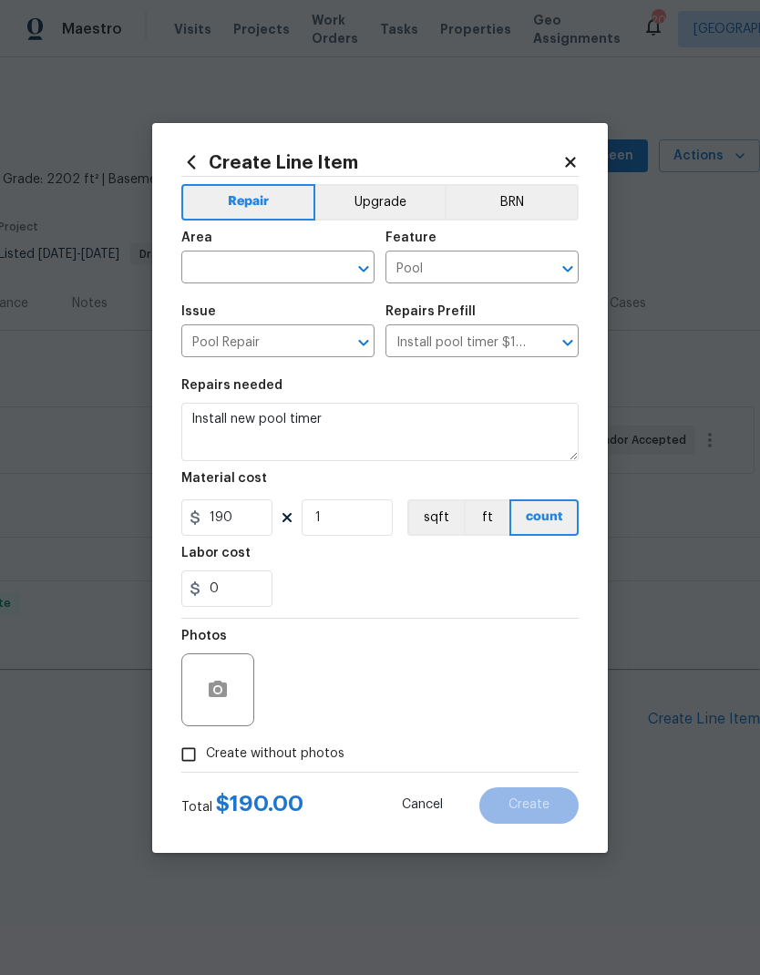
click at [226, 260] on input "text" at bounding box center [252, 269] width 142 height 28
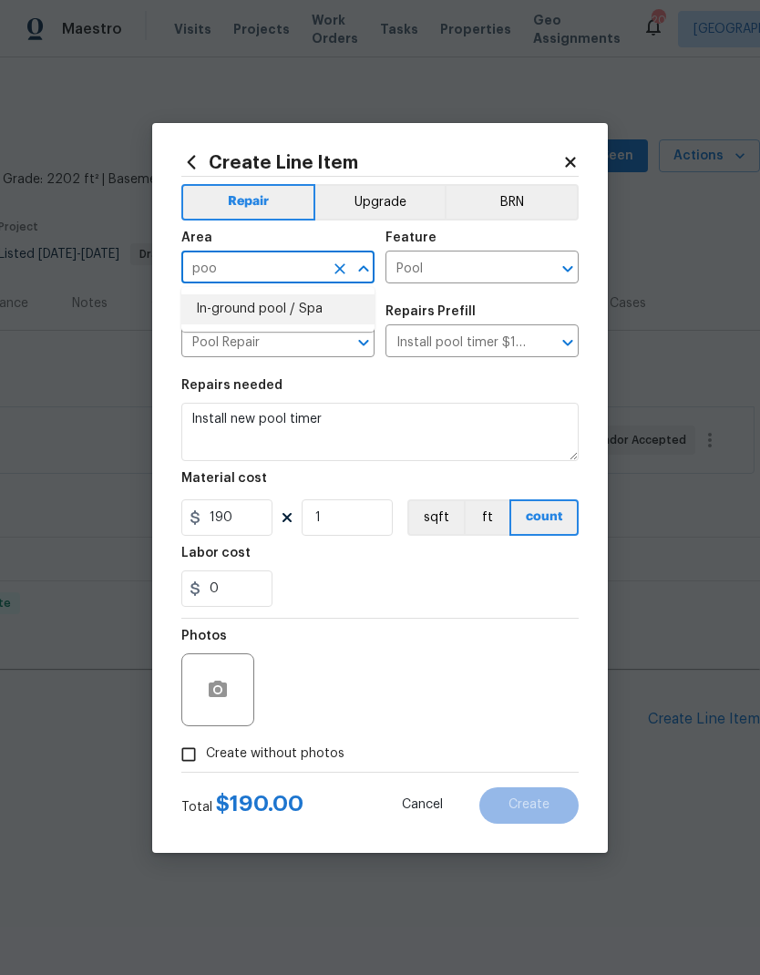
click at [227, 301] on li "In-ground pool / Spa" at bounding box center [277, 309] width 193 height 30
type input "In-ground pool / Spa"
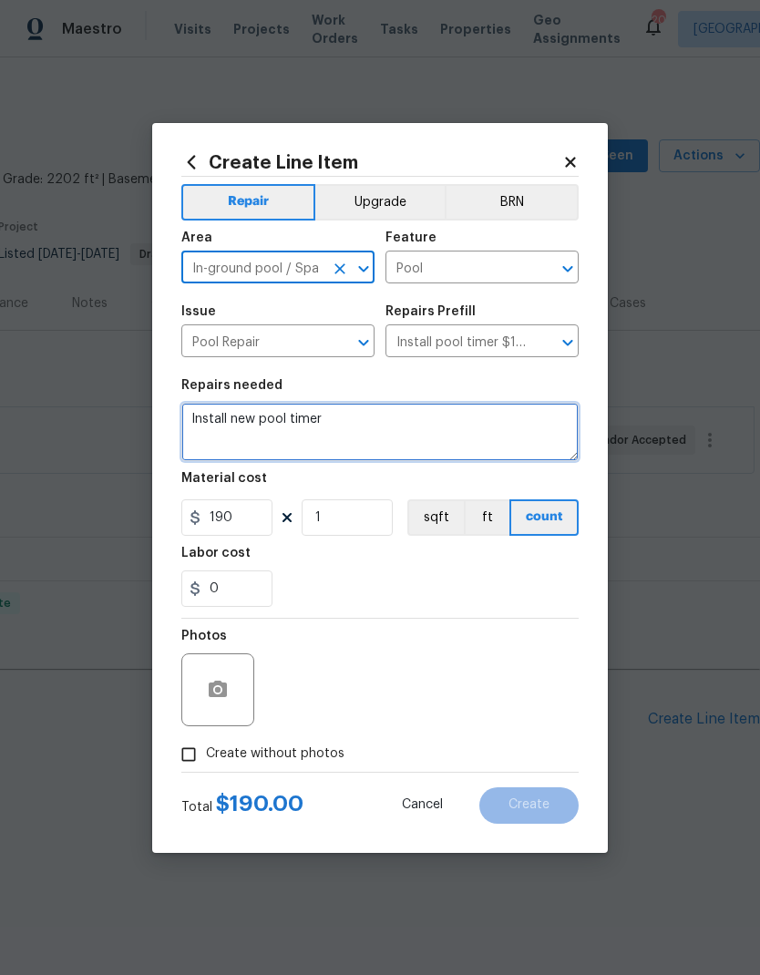
click at [206, 416] on textarea "Install new pool timer" at bounding box center [379, 432] width 397 height 58
click at [206, 415] on textarea "Install new pool timer" at bounding box center [379, 432] width 397 height 58
click at [203, 416] on textarea "Install new pool timer" at bounding box center [379, 432] width 397 height 58
click at [202, 415] on textarea "Install new pool timer" at bounding box center [379, 432] width 397 height 58
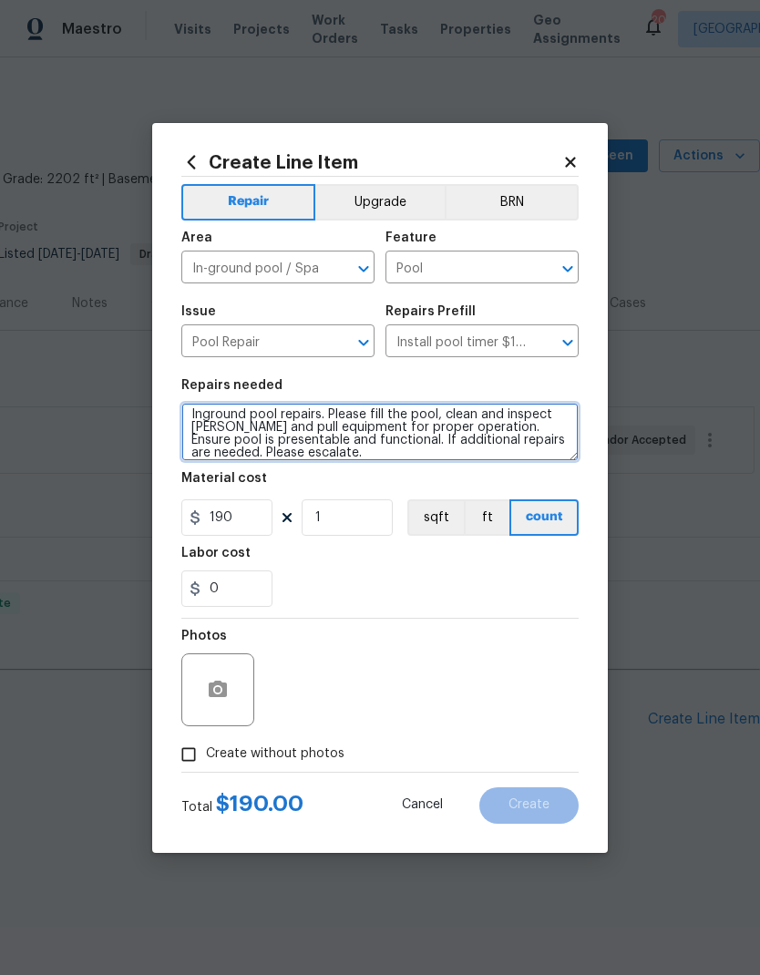
scroll to position [5, 0]
click at [344, 565] on div "Labor cost" at bounding box center [379, 558] width 397 height 24
click at [537, 440] on textarea "Inground pool repairs. Please fill the pool, clean and inspect Paul and pull eq…" at bounding box center [379, 432] width 397 height 58
click at [563, 454] on textarea "Inground pool repairs. Please fill the pool, clean and inspect Paul and pull eq…" at bounding box center [379, 432] width 397 height 58
click at [196, 452] on textarea "Inground pool repairs. Please fill the pool, clean and inspect Paul and pull eq…" at bounding box center [379, 432] width 397 height 58
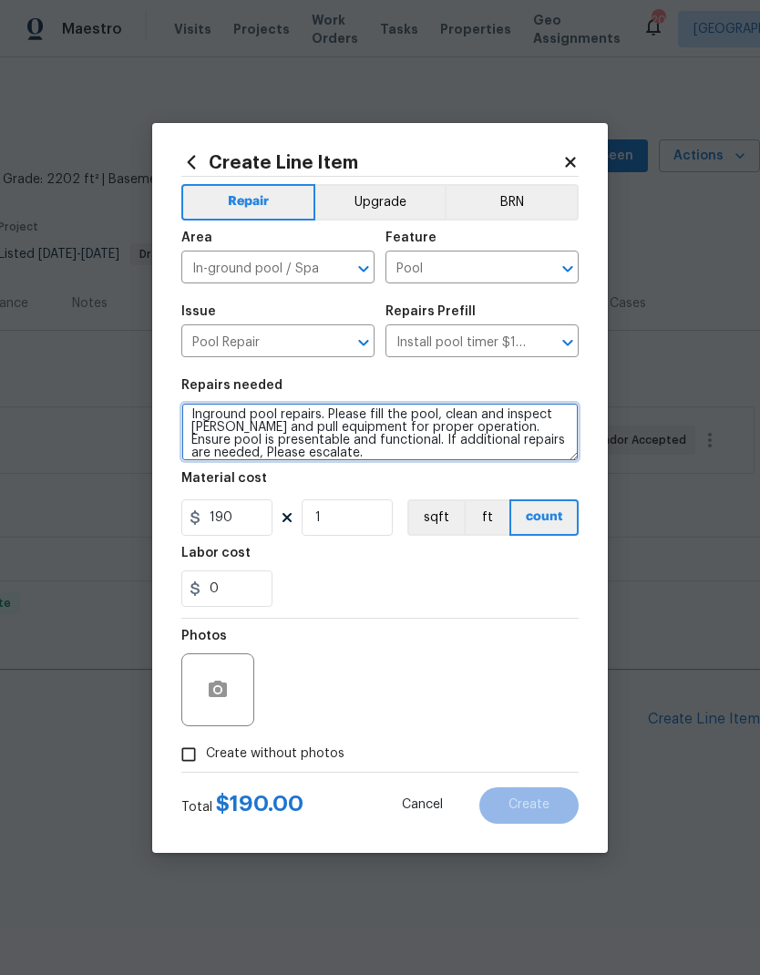
type textarea "Inground pool repairs. Please fill the pool, clean and inspect Paul and pull eq…"
click at [315, 577] on div "0" at bounding box center [379, 588] width 397 height 36
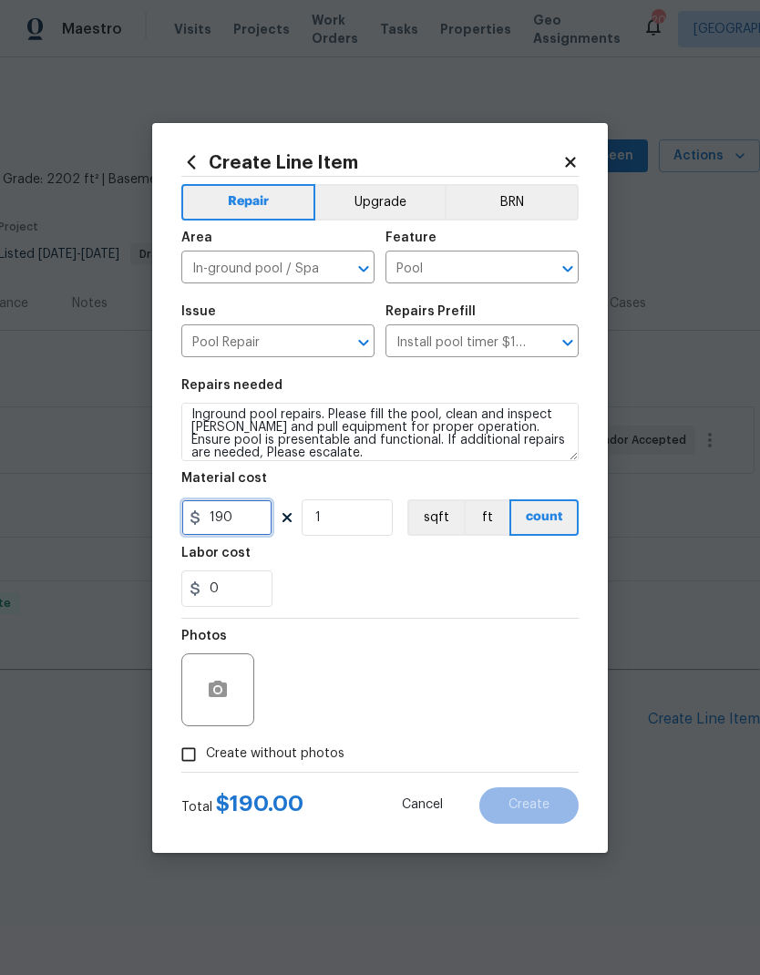
click at [262, 524] on input "190" at bounding box center [226, 517] width 91 height 36
type input "250"
click at [358, 568] on div "Labor cost" at bounding box center [379, 558] width 397 height 24
click at [204, 749] on input "Create without photos" at bounding box center [188, 754] width 35 height 35
checkbox input "true"
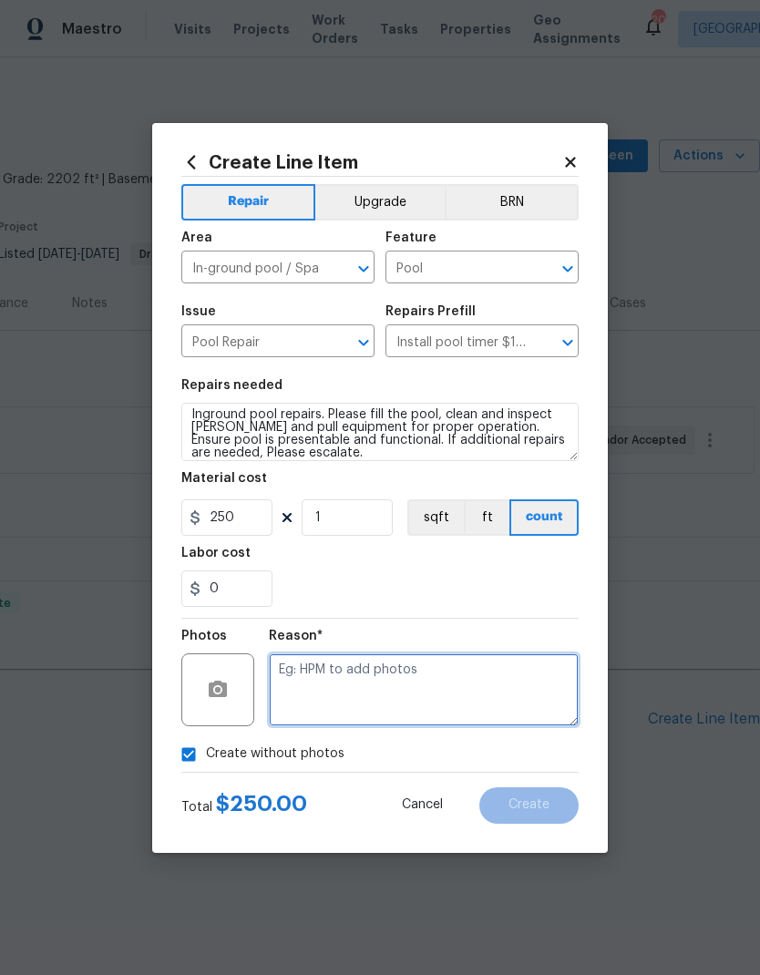
click at [332, 693] on textarea at bounding box center [424, 689] width 310 height 73
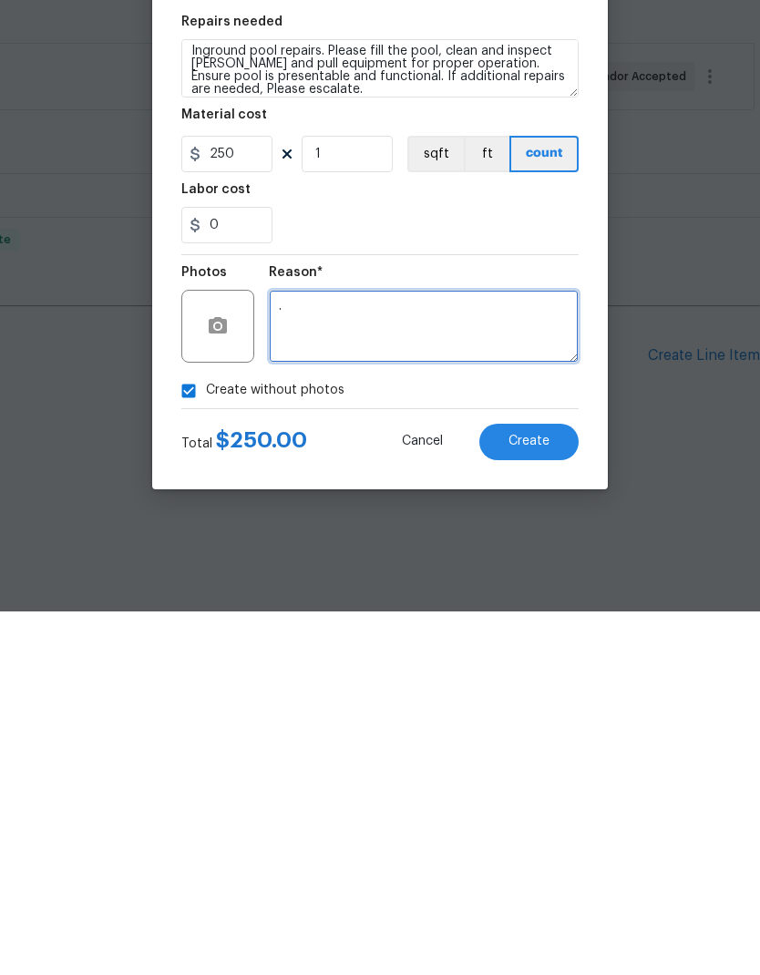
type textarea "."
click at [530, 798] on span "Create" at bounding box center [528, 805] width 41 height 14
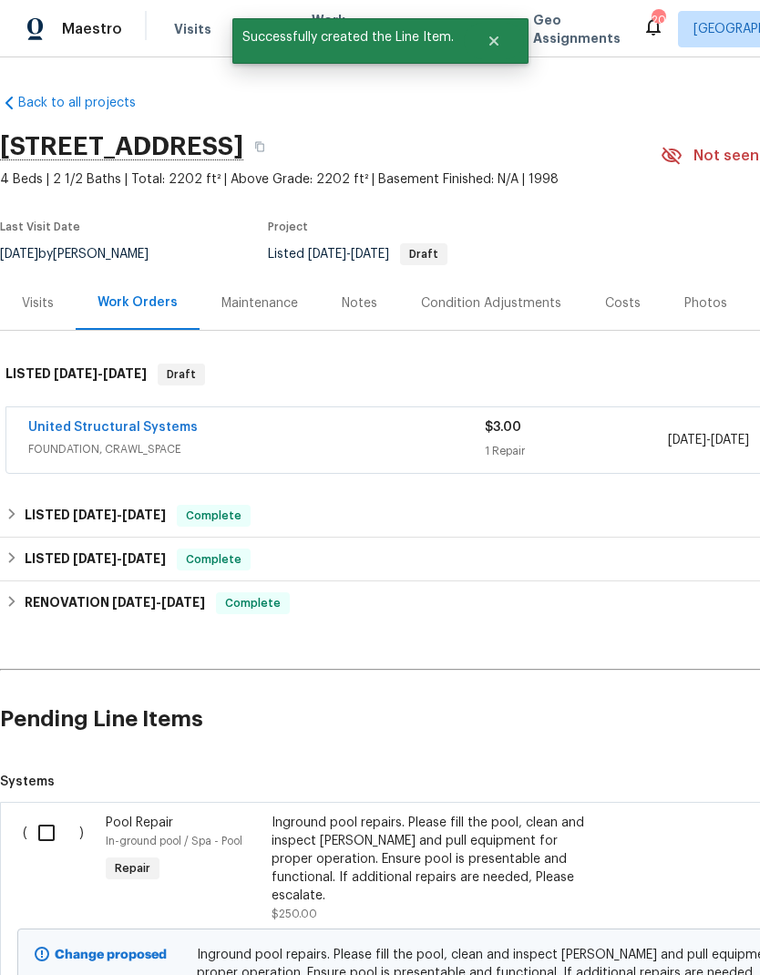
scroll to position [0, 0]
click at [44, 841] on input "checkbox" at bounding box center [53, 832] width 52 height 38
checkbox input "true"
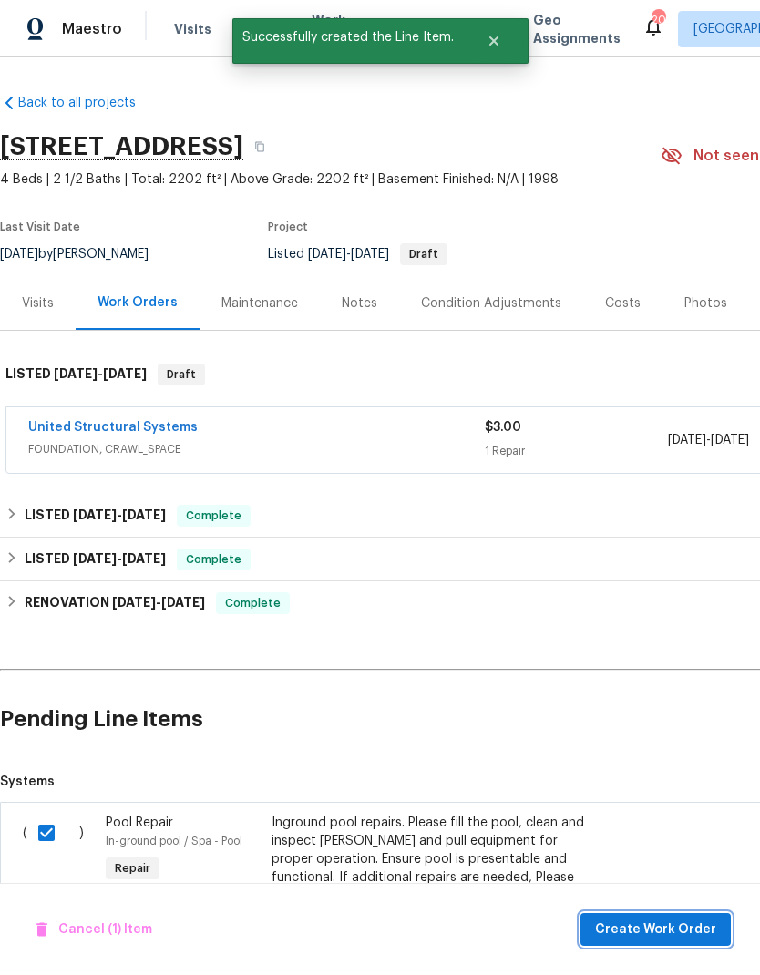
click at [657, 937] on span "Create Work Order" at bounding box center [655, 929] width 121 height 23
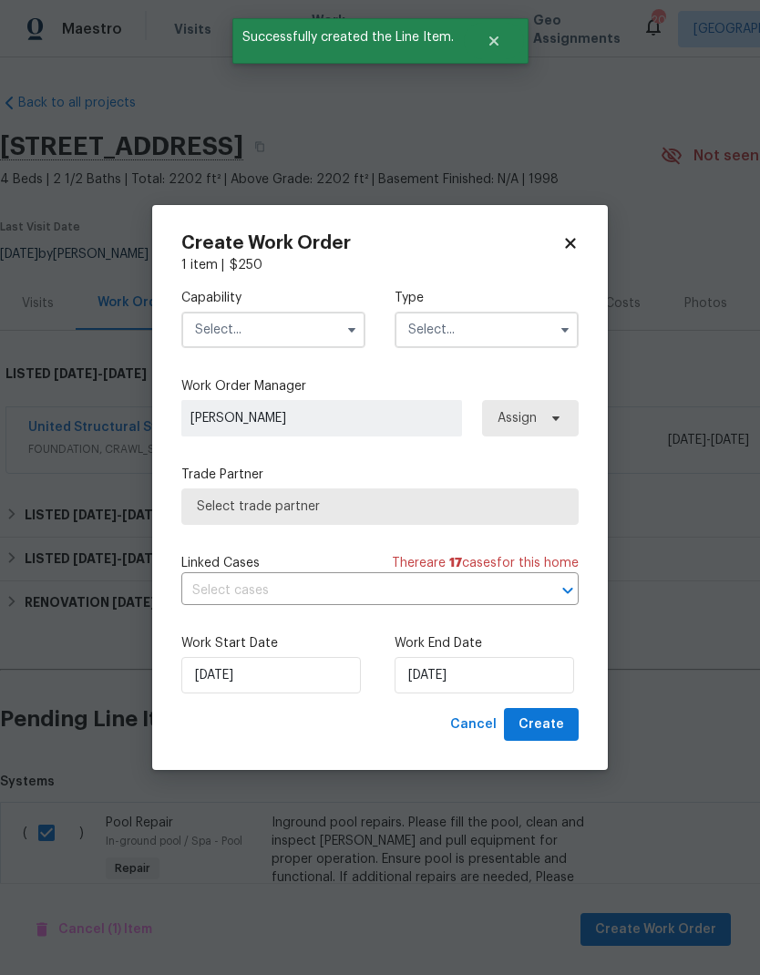
click at [233, 322] on input "text" at bounding box center [273, 329] width 184 height 36
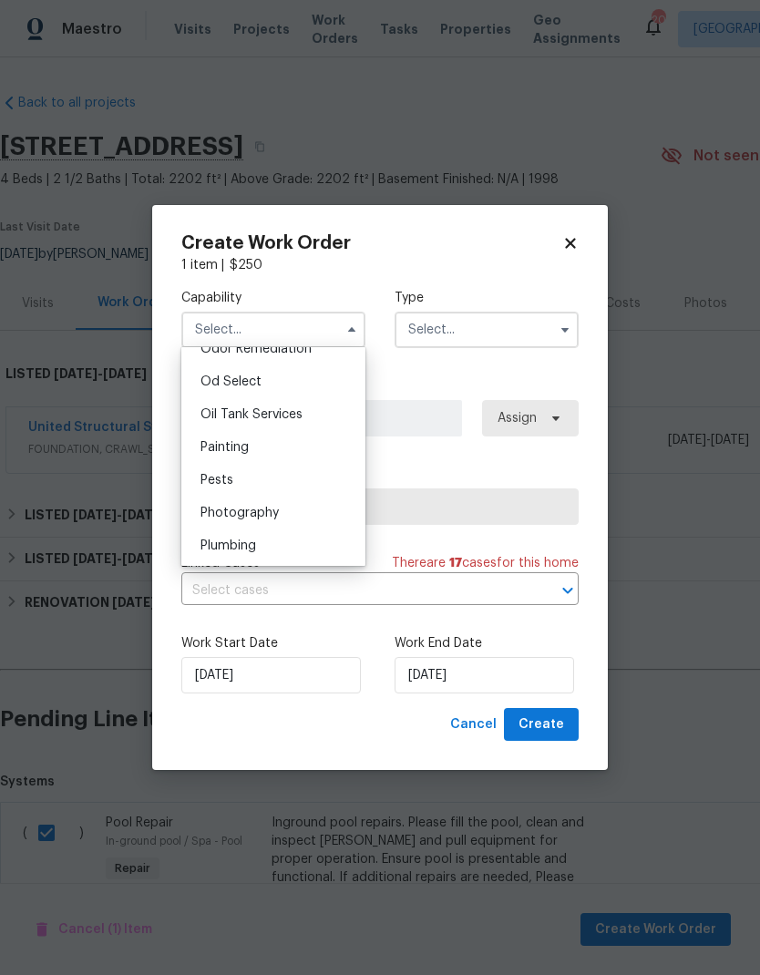
scroll to position [1465, 0]
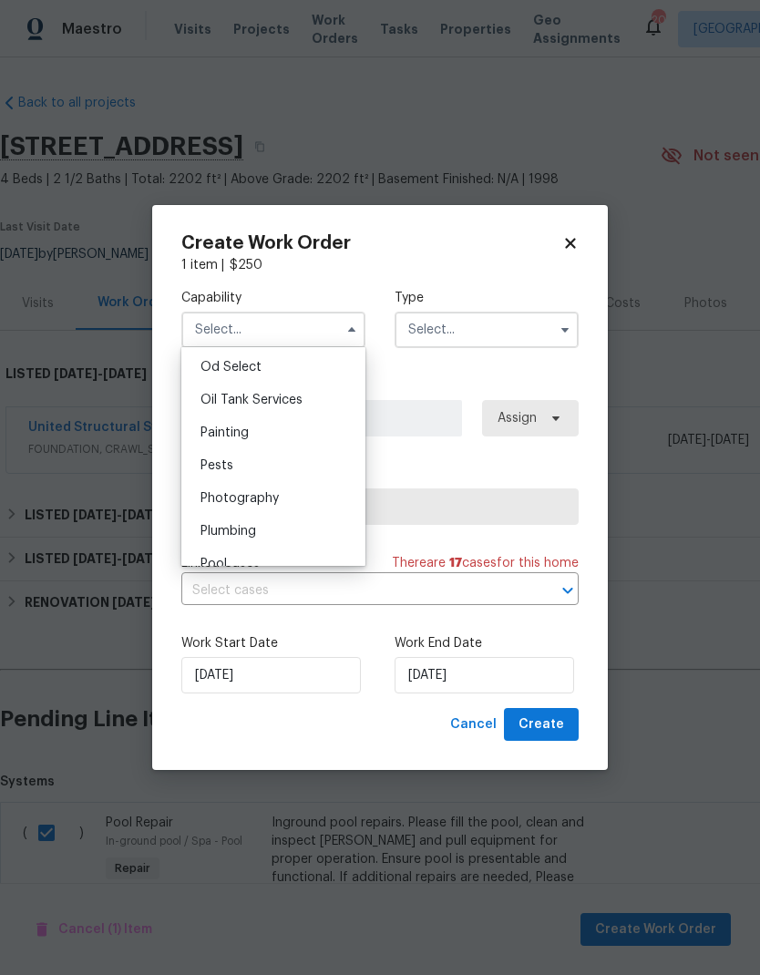
click at [218, 525] on span "Plumbing" at bounding box center [228, 531] width 56 height 13
type input "Plumbing"
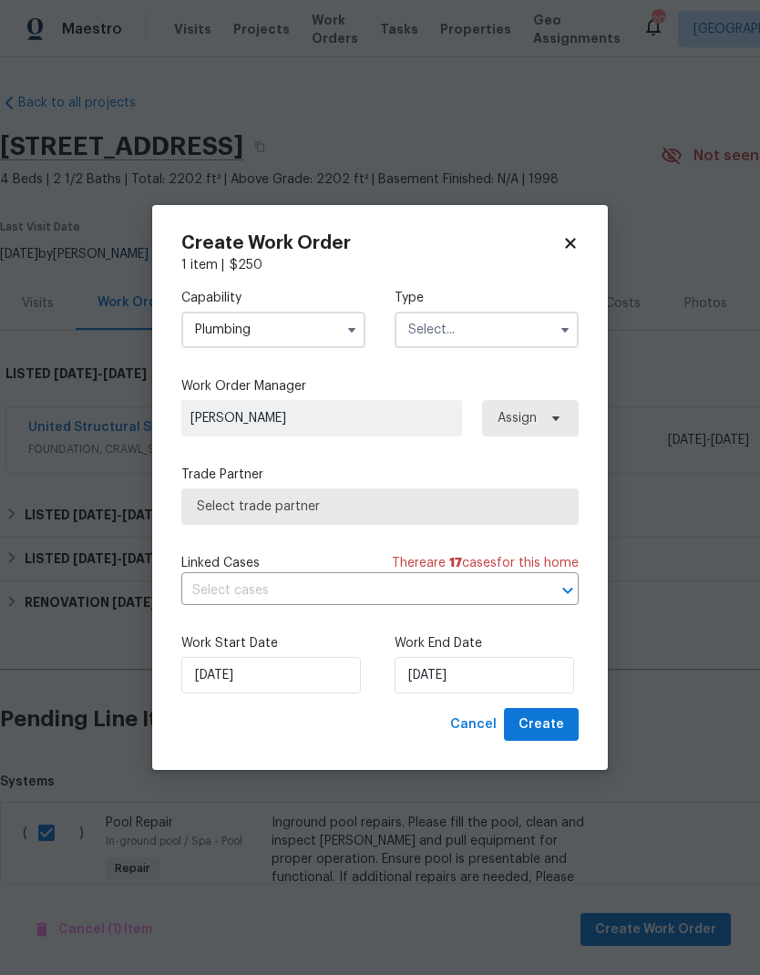
click at [464, 321] on input "text" at bounding box center [486, 329] width 184 height 36
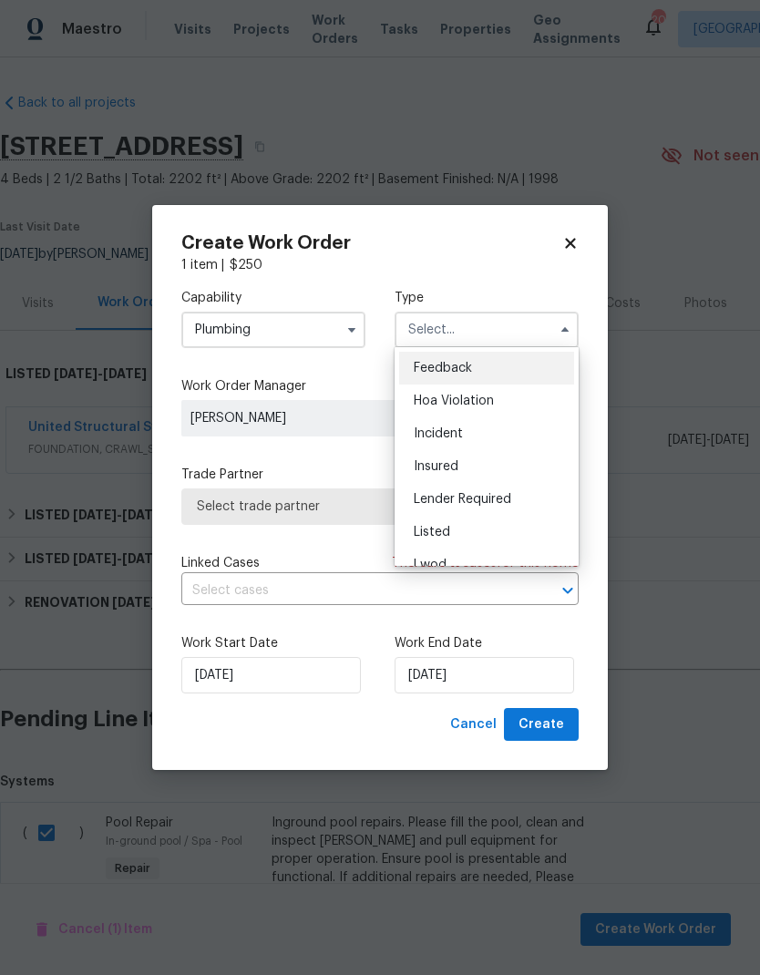
click at [423, 532] on span "Listed" at bounding box center [431, 532] width 36 height 13
type input "Listed"
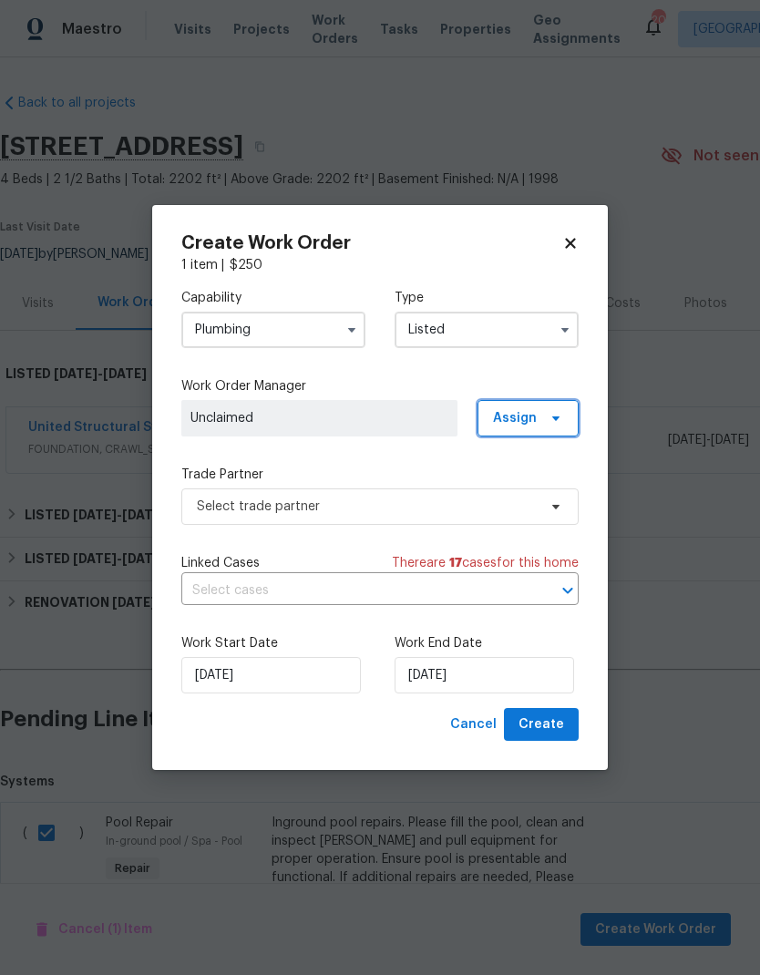
click at [516, 409] on span "Assign" at bounding box center [515, 418] width 44 height 18
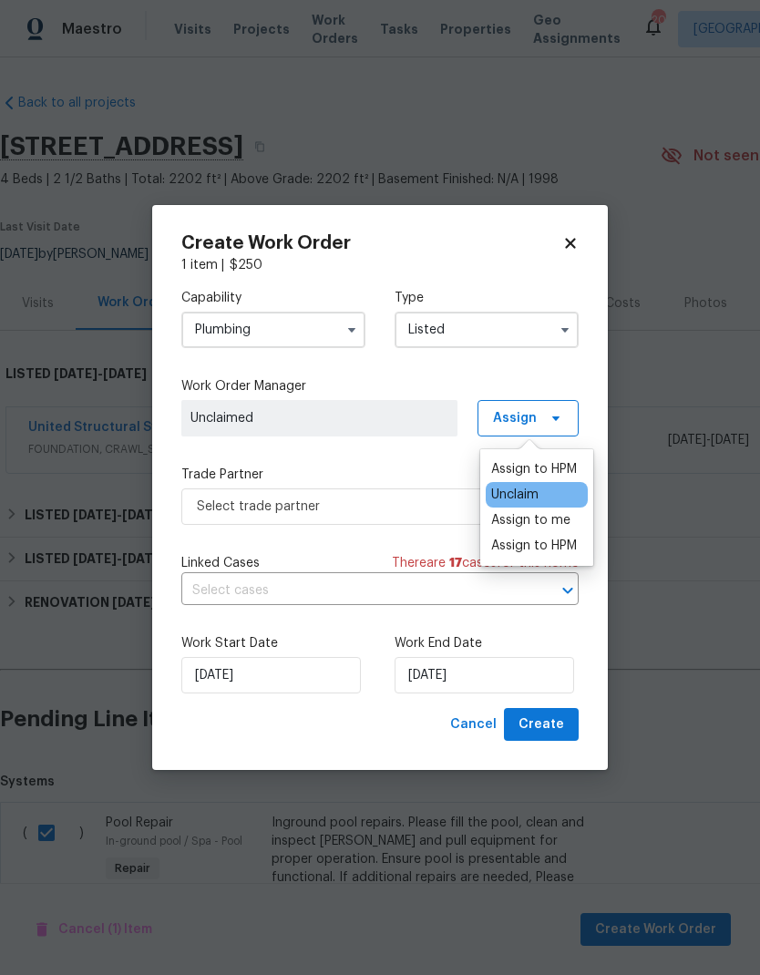
click at [508, 554] on div "Assign to HPM" at bounding box center [534, 545] width 86 height 18
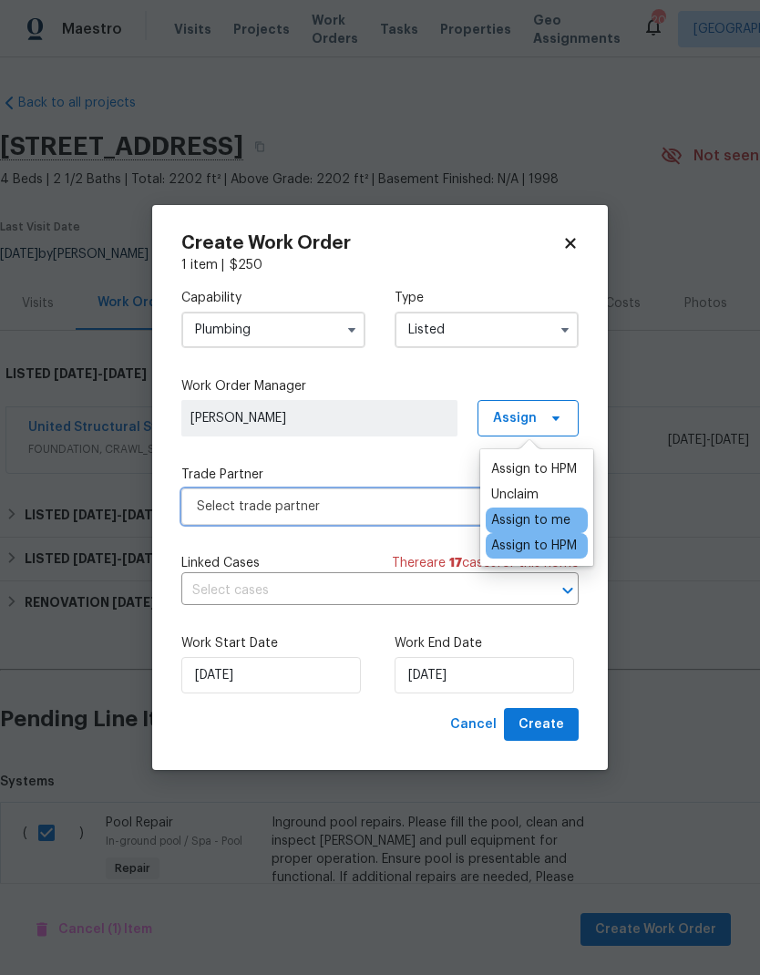
click at [250, 497] on span "Select trade partner" at bounding box center [367, 506] width 340 height 18
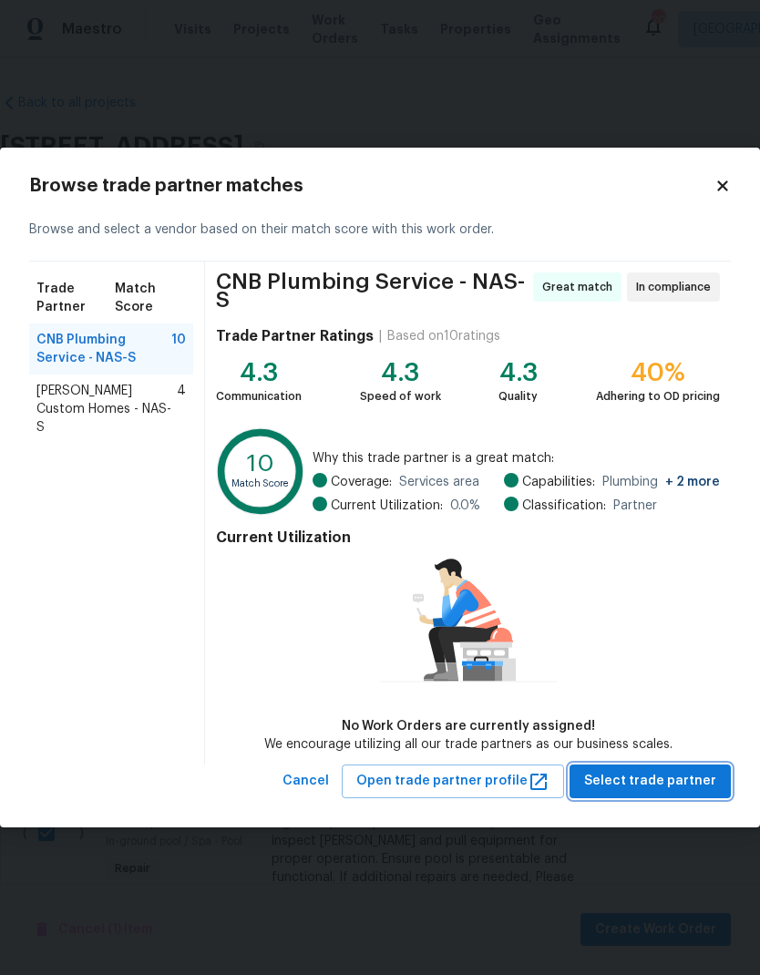
click at [663, 782] on span "Select trade partner" at bounding box center [650, 781] width 132 height 23
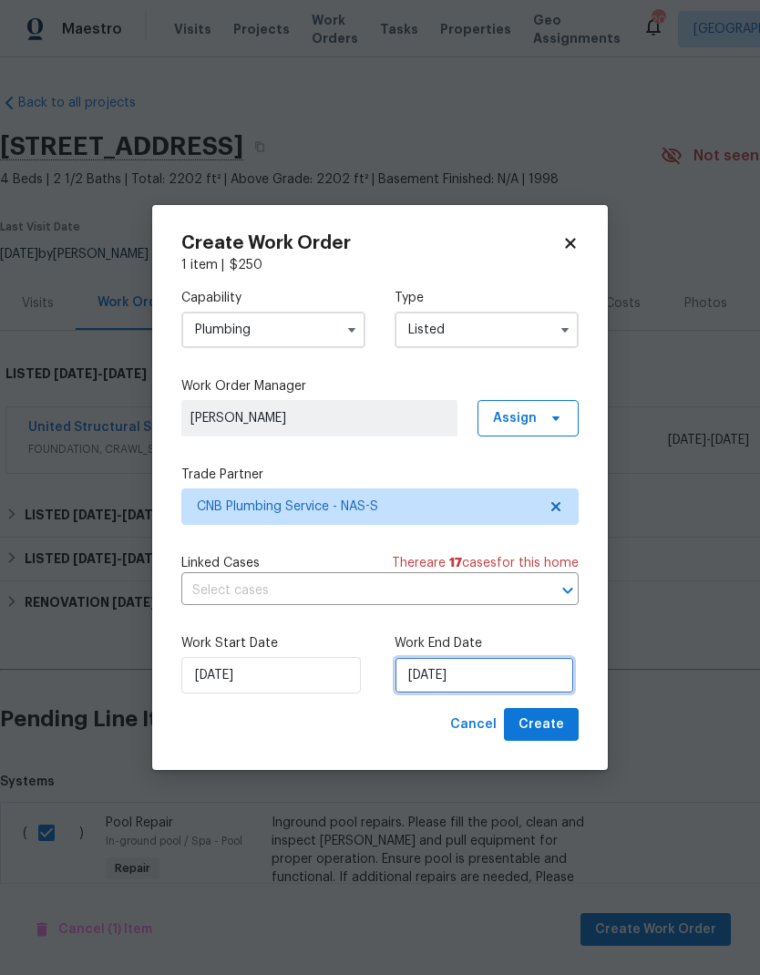
click at [538, 674] on input "[DATE]" at bounding box center [483, 675] width 179 height 36
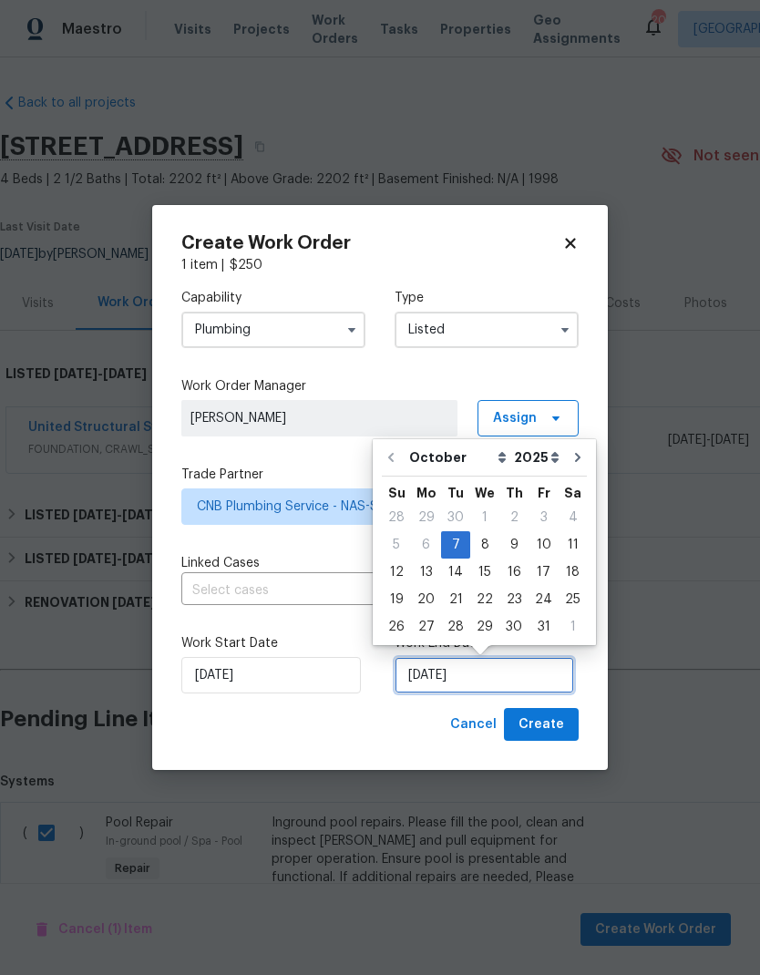
scroll to position [7, 0]
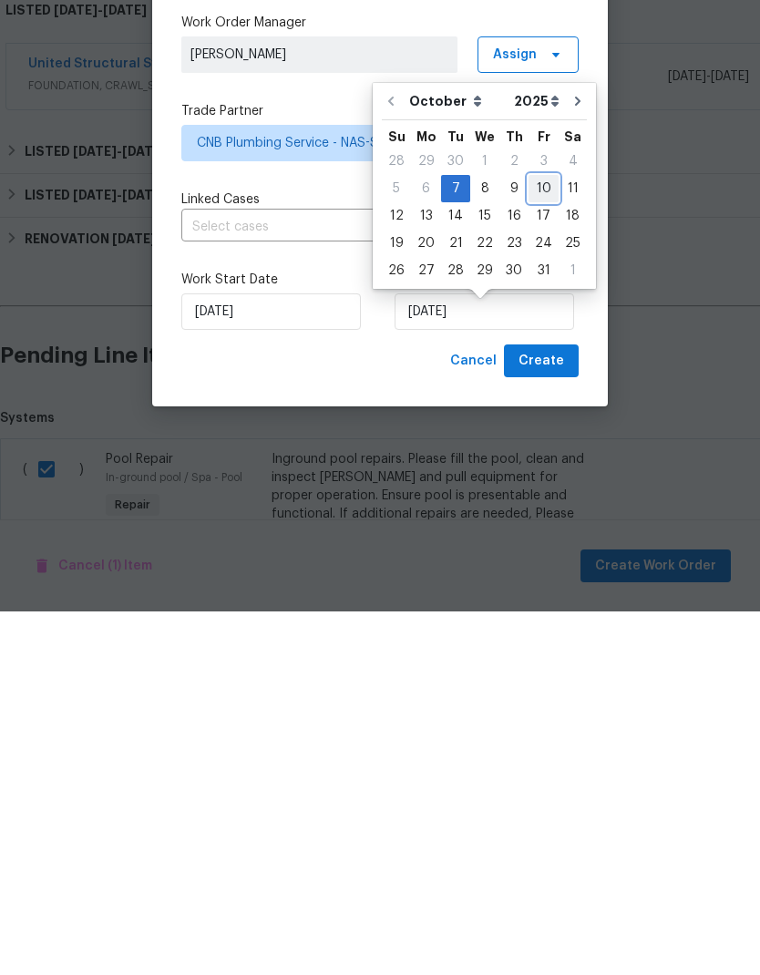
click at [535, 539] on div "10" at bounding box center [543, 552] width 30 height 26
type input "[DATE]"
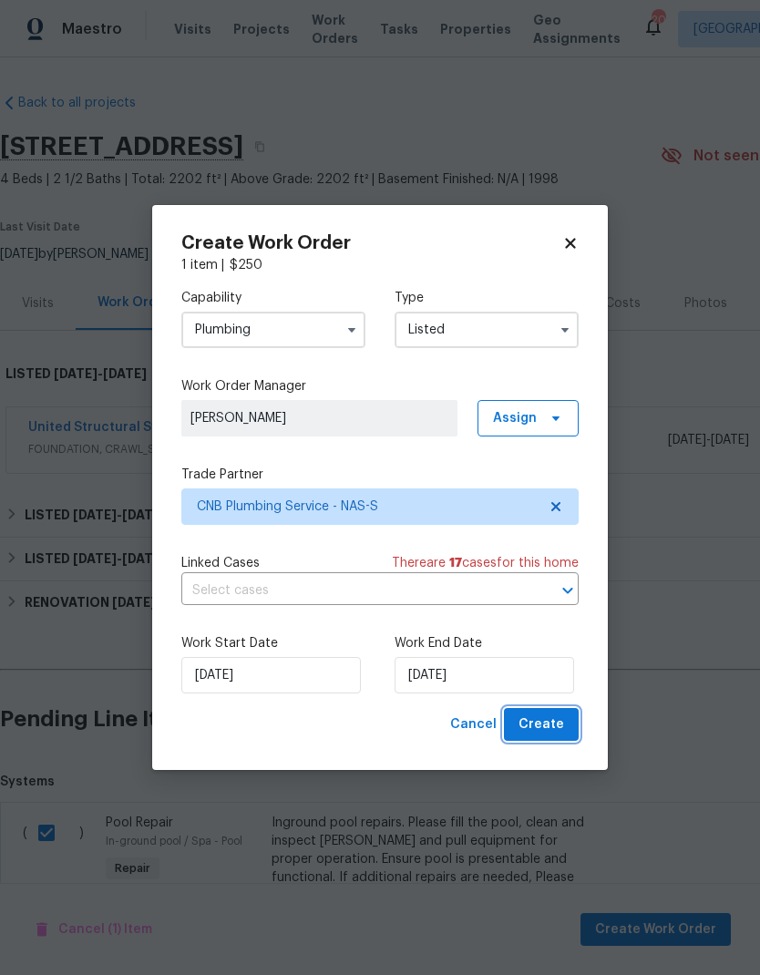
click at [553, 719] on span "Create" at bounding box center [541, 724] width 46 height 23
checkbox input "false"
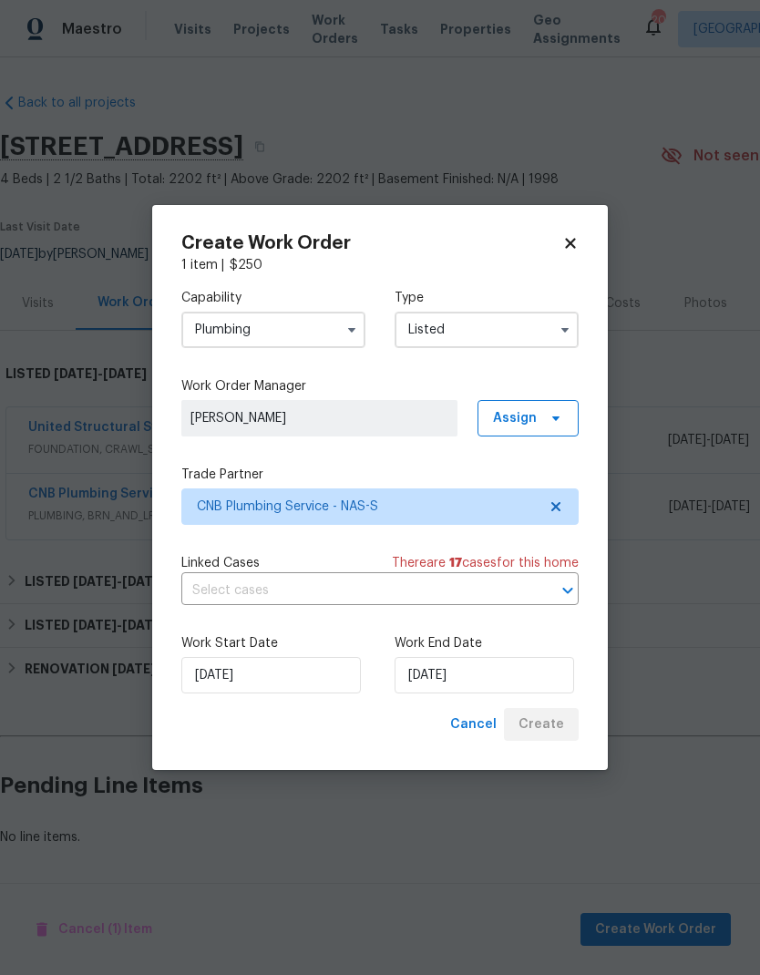
scroll to position [0, 0]
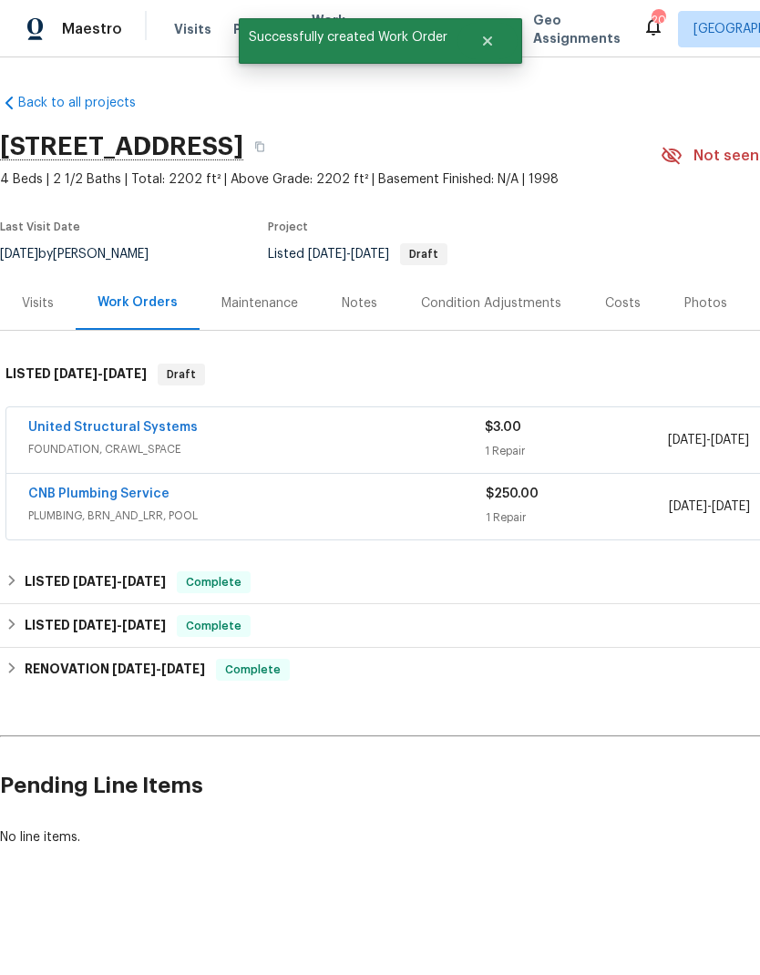
click at [113, 497] on link "CNB Plumbing Service" at bounding box center [98, 493] width 141 height 13
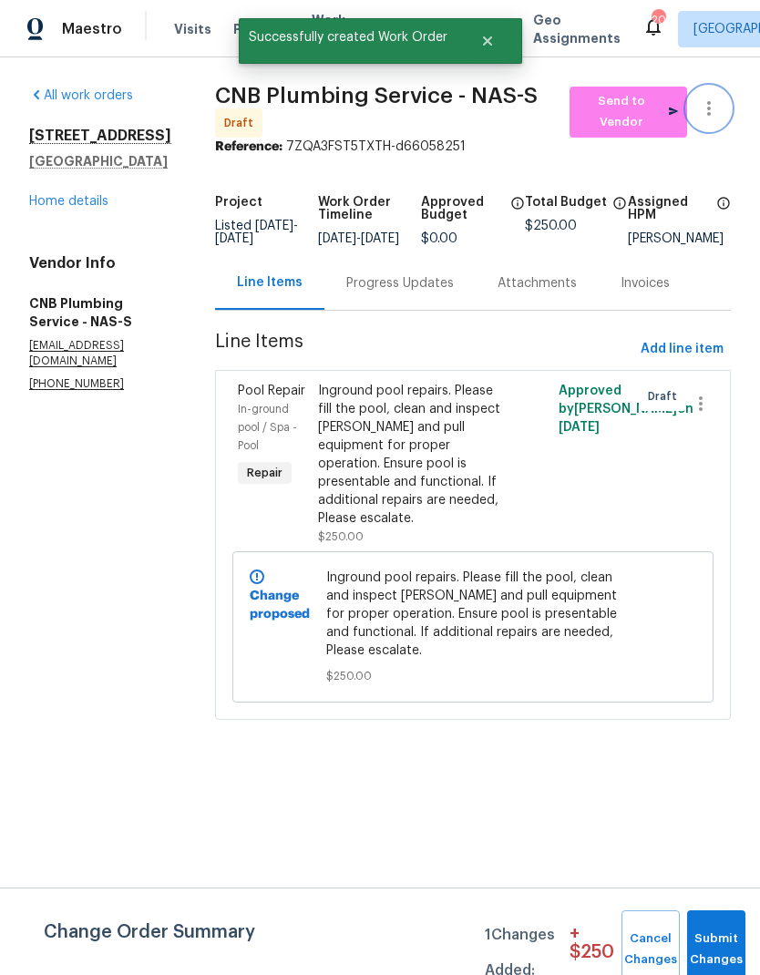
click at [716, 97] on button "button" at bounding box center [709, 109] width 44 height 44
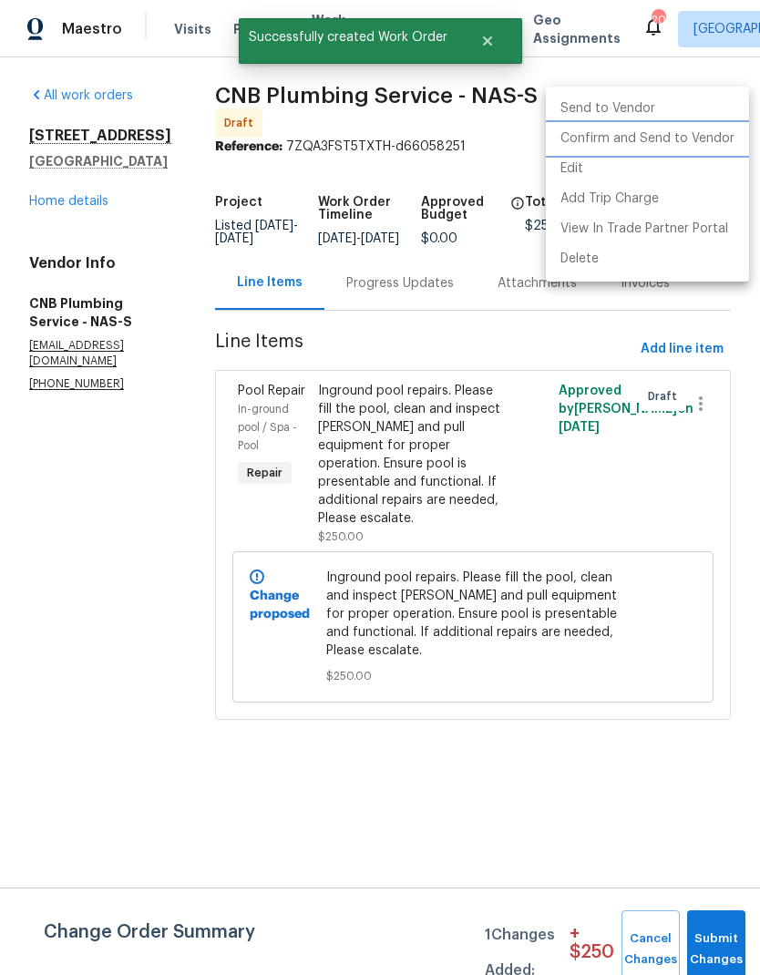
click at [678, 129] on li "Confirm and Send to Vendor" at bounding box center [647, 139] width 203 height 30
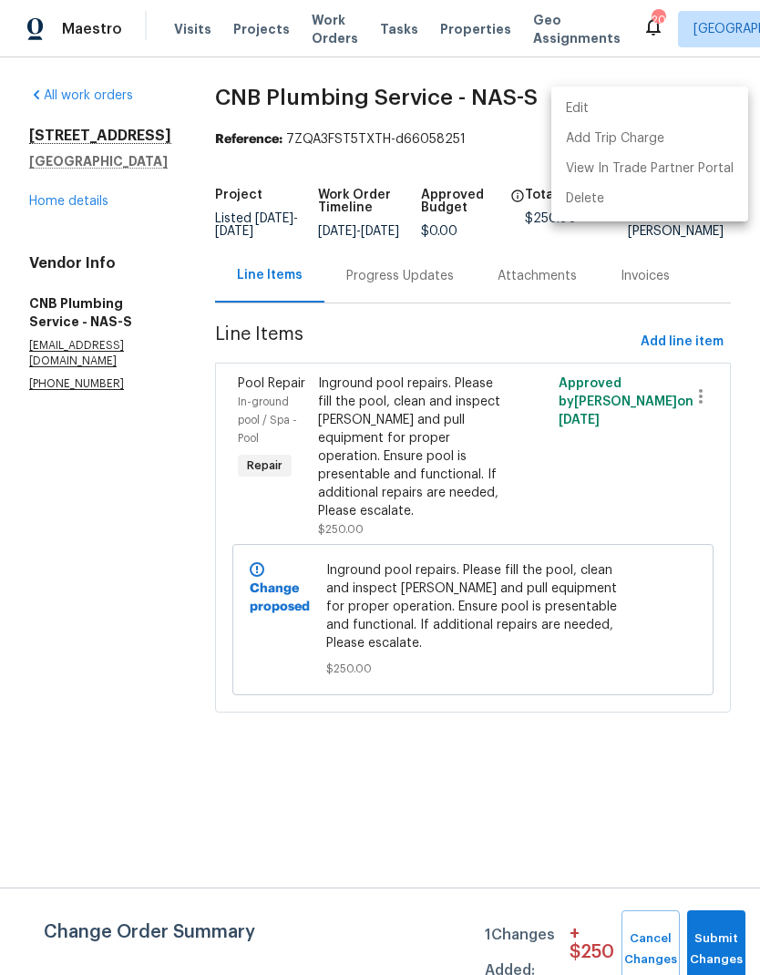
click at [419, 297] on div at bounding box center [380, 487] width 760 height 975
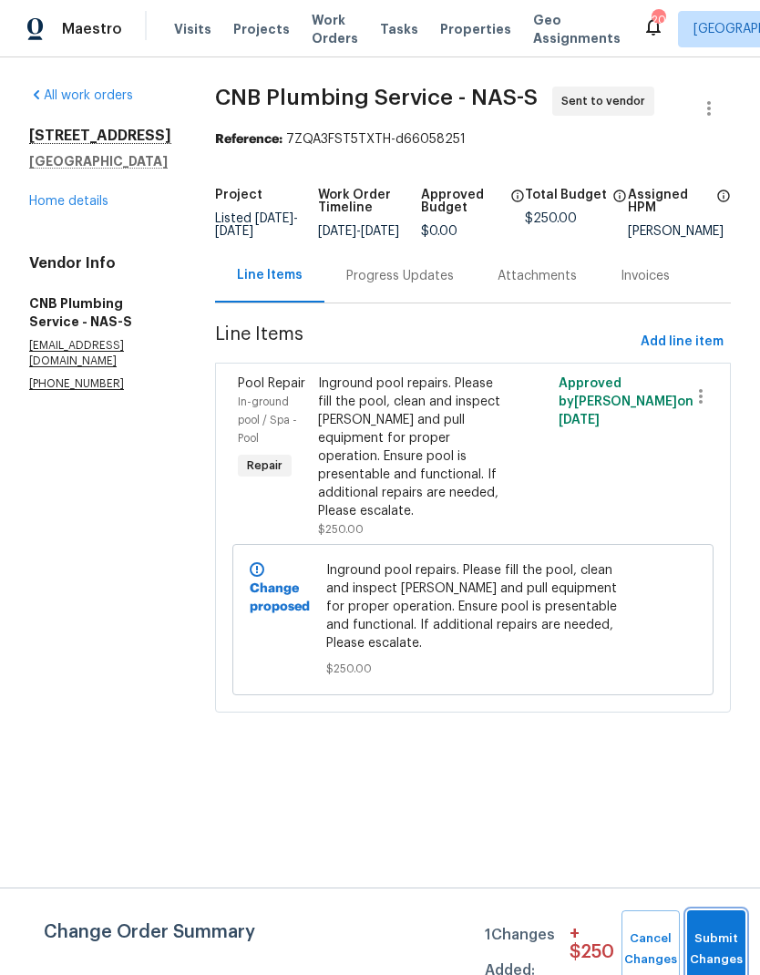
click at [730, 938] on button "Submit Changes" at bounding box center [716, 949] width 58 height 78
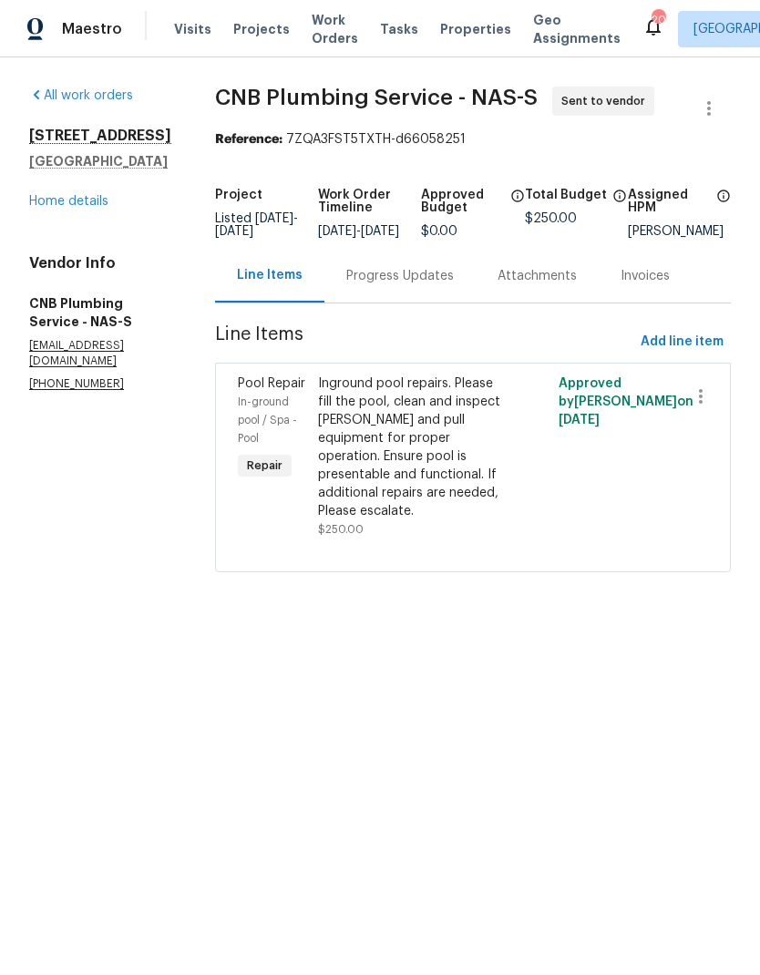
click at [416, 284] on div "Progress Updates" at bounding box center [399, 276] width 107 height 18
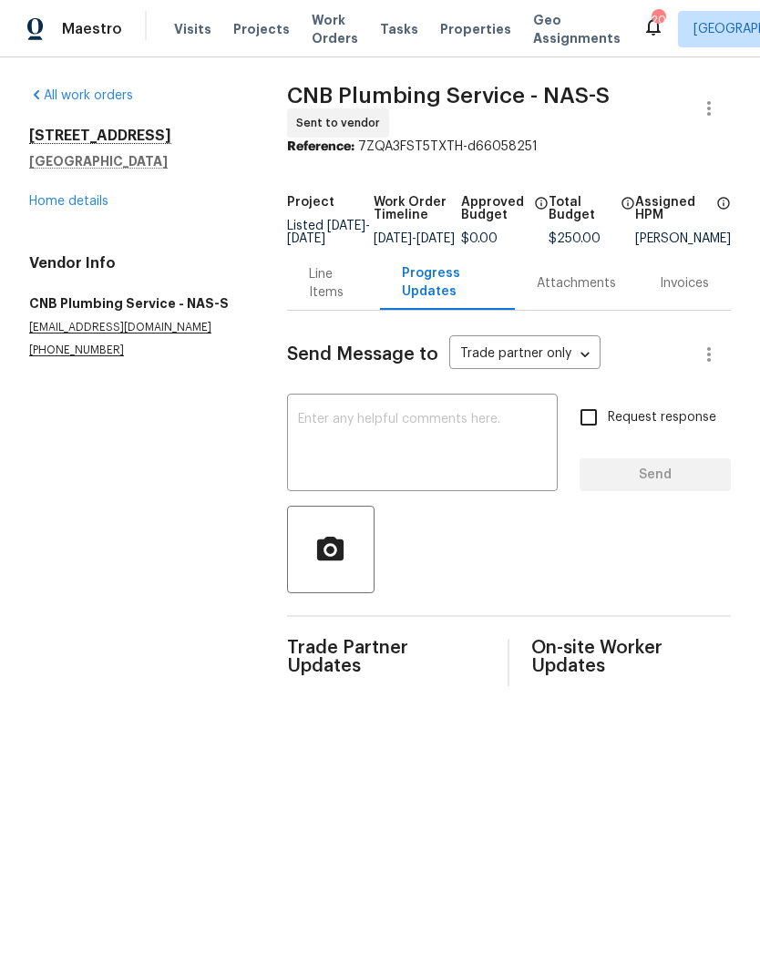
click at [349, 446] on textarea at bounding box center [422, 445] width 249 height 64
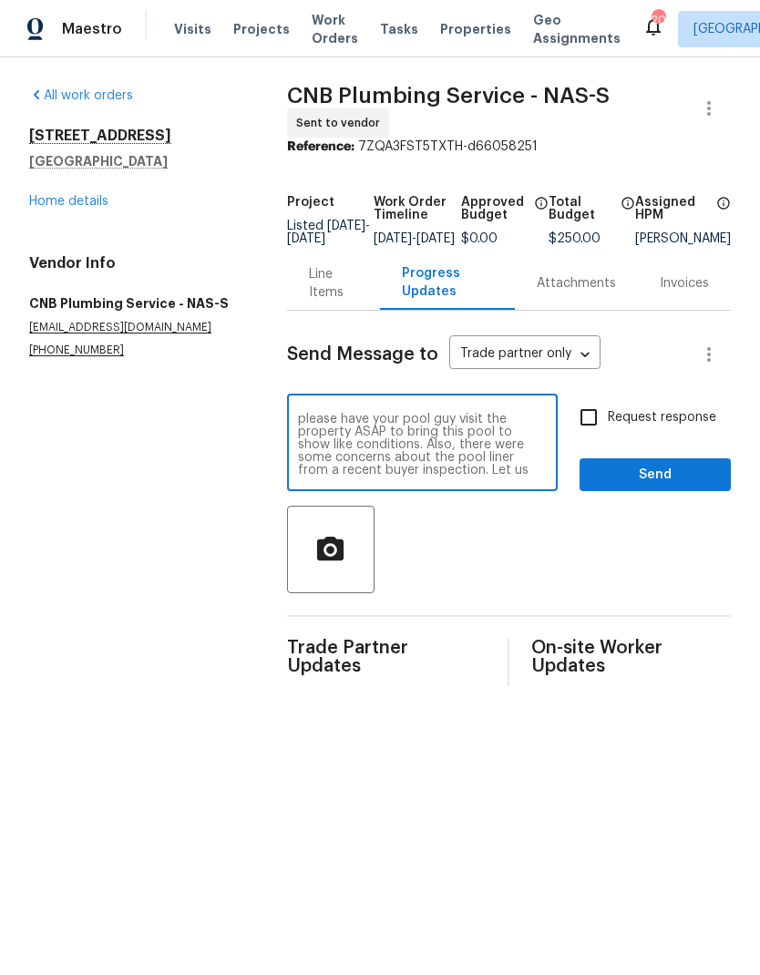
scroll to position [26, 0]
type textarea "Hey Byron! As discussed, please have your pool guy visit the property ASAP to b…"
click at [578, 425] on input "Request response" at bounding box center [588, 417] width 38 height 38
checkbox input "true"
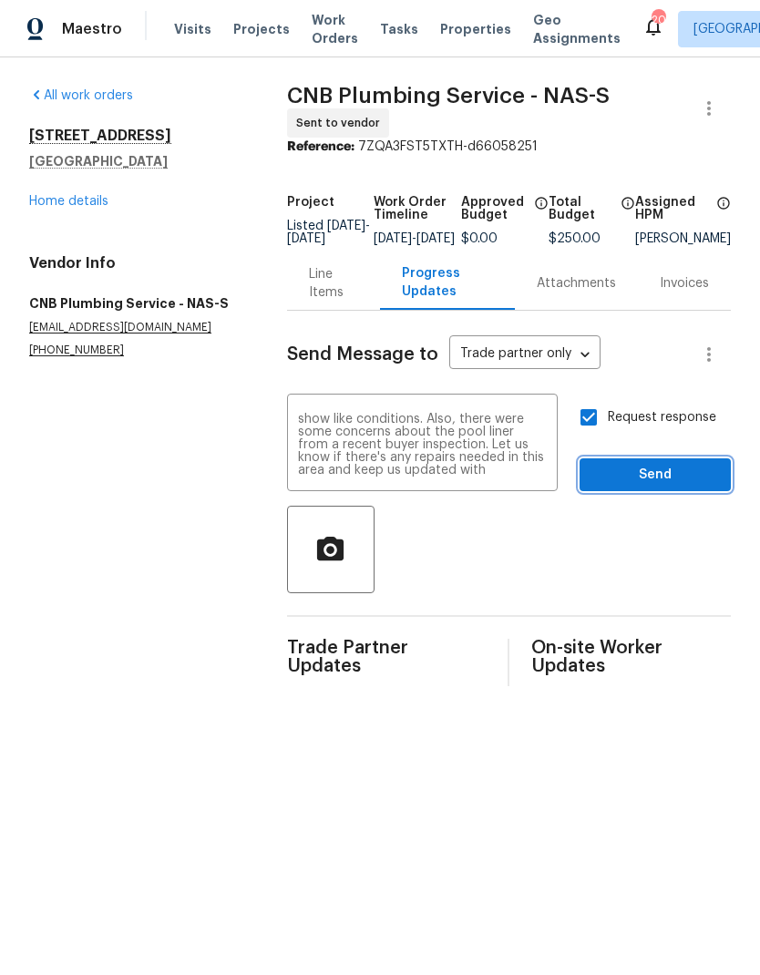
click at [643, 474] on button "Send" at bounding box center [654, 475] width 151 height 34
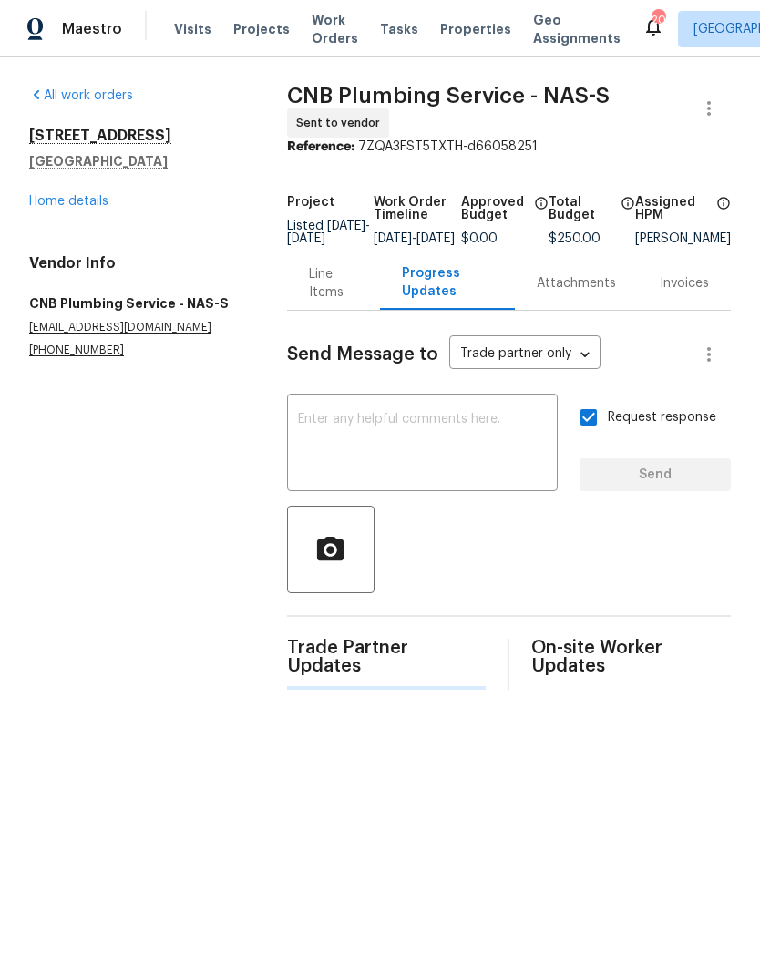
scroll to position [0, 0]
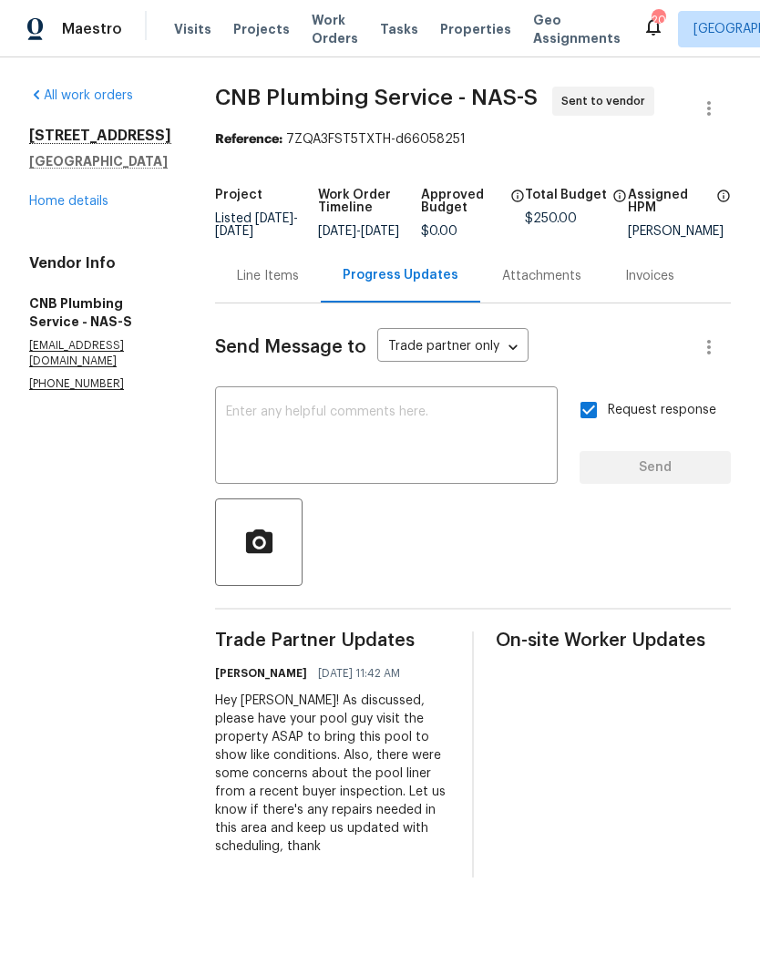
click at [63, 203] on link "Home details" at bounding box center [68, 201] width 79 height 13
